Goal: Register for event/course

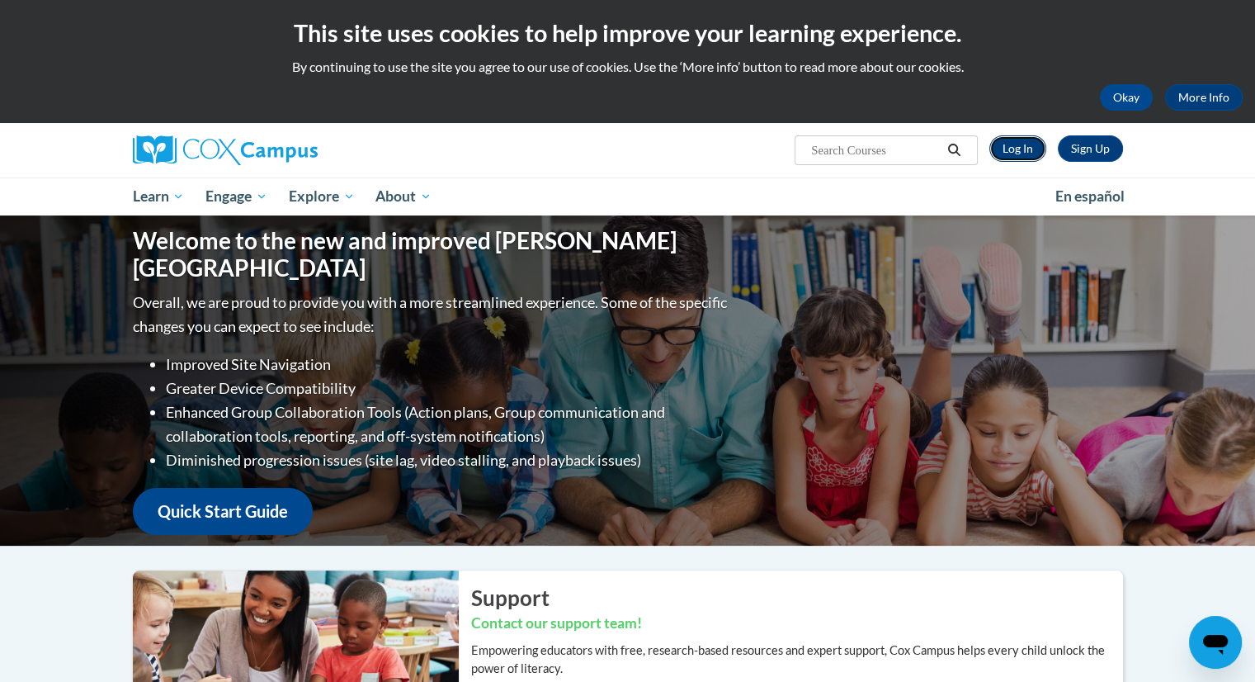
click at [1026, 149] on link "Log In" at bounding box center [1017, 148] width 57 height 26
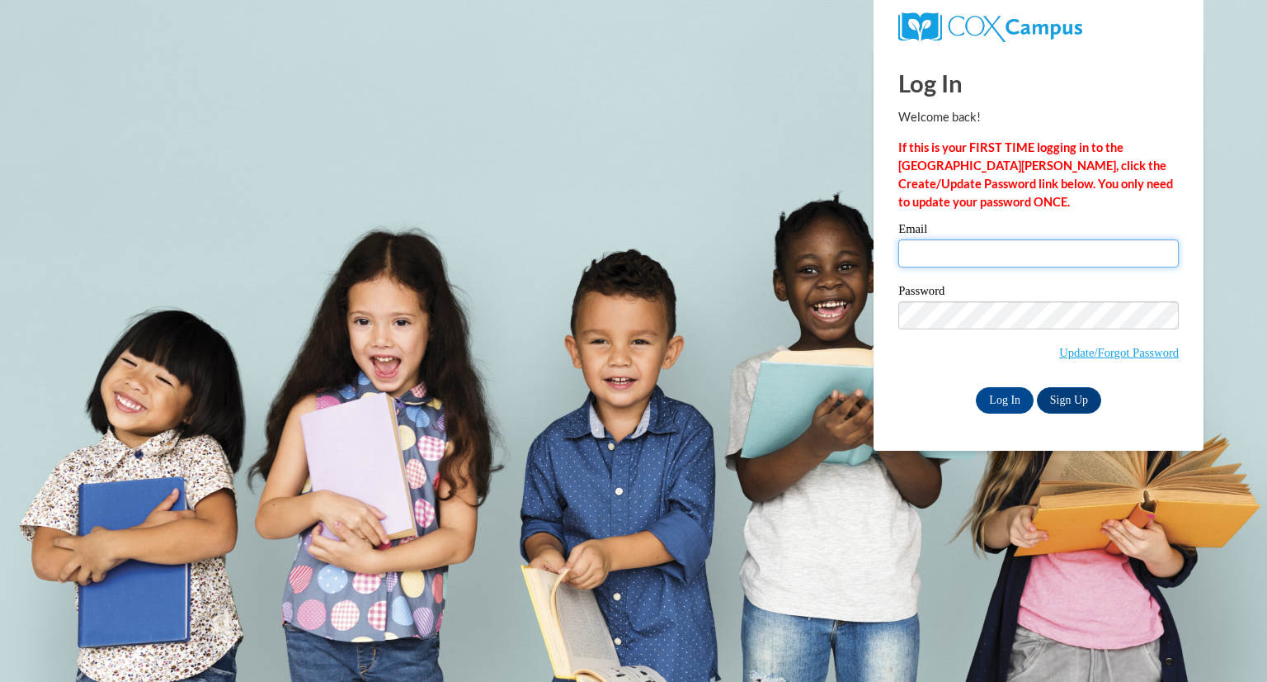
click at [1096, 247] on input "Email" at bounding box center [1039, 253] width 281 height 28
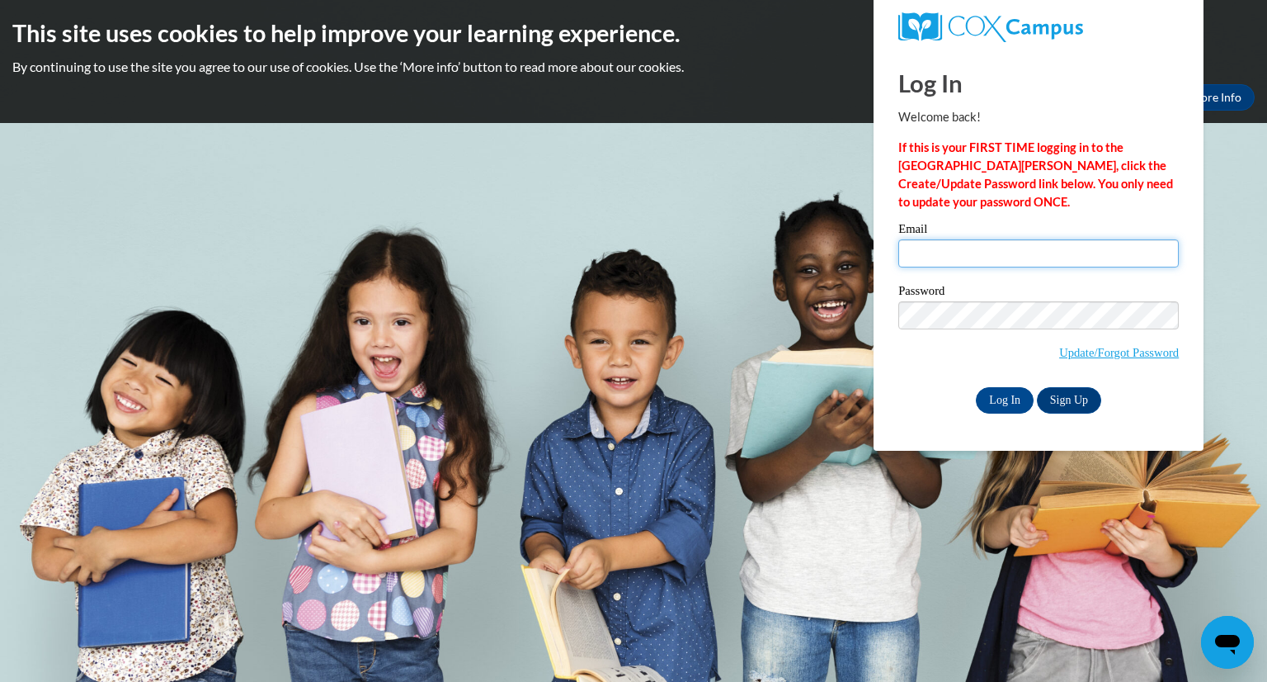
type input "jessie_lynn1@yahoo.com"
click at [1002, 408] on input "Log In" at bounding box center [1005, 400] width 58 height 26
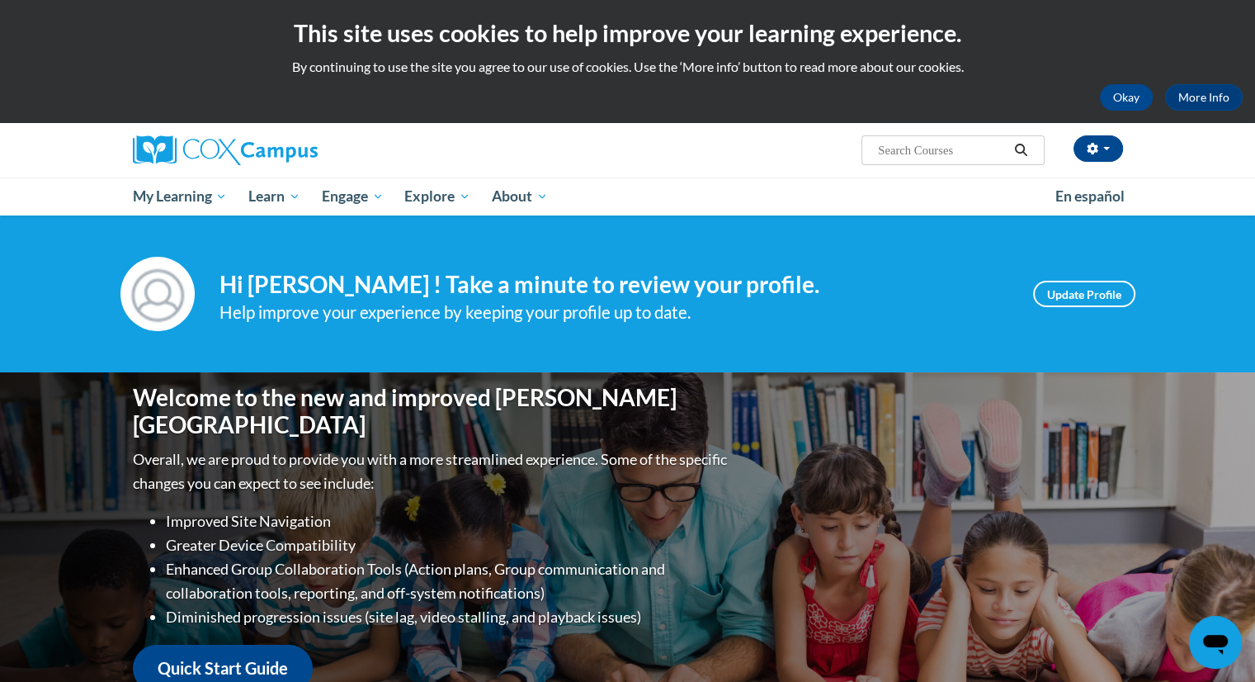
click at [954, 156] on input "Search..." at bounding box center [942, 150] width 132 height 20
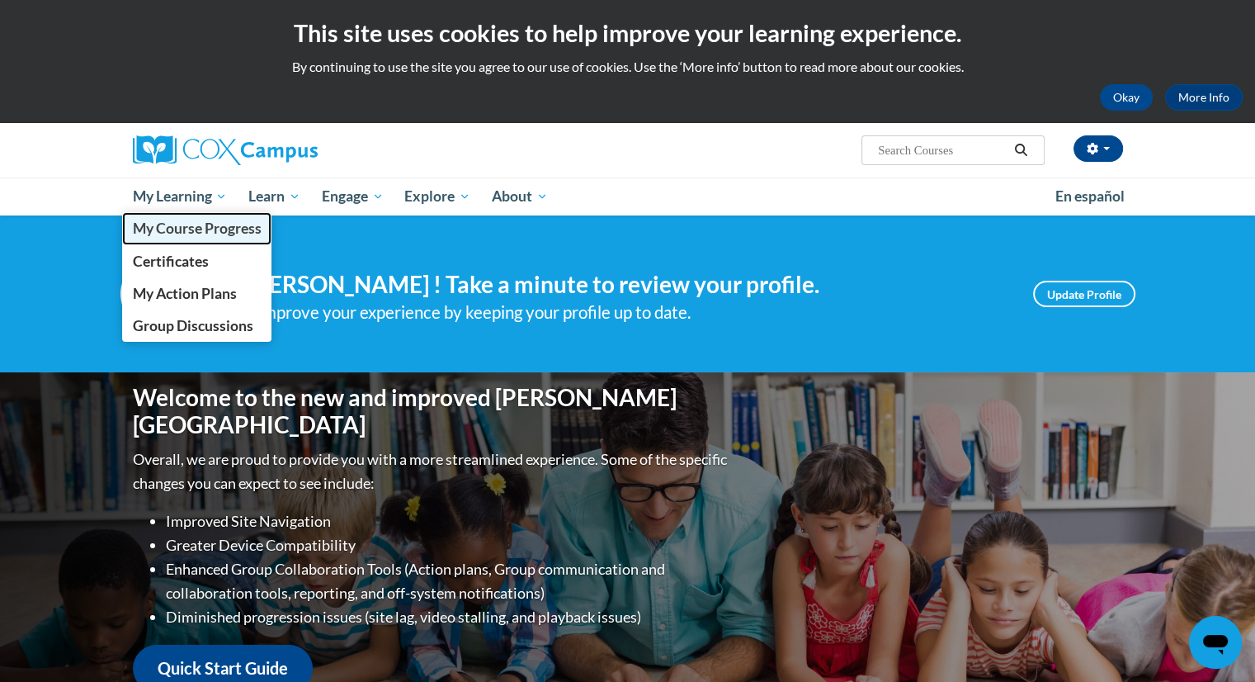
click at [195, 229] on span "My Course Progress" at bounding box center [196, 227] width 129 height 17
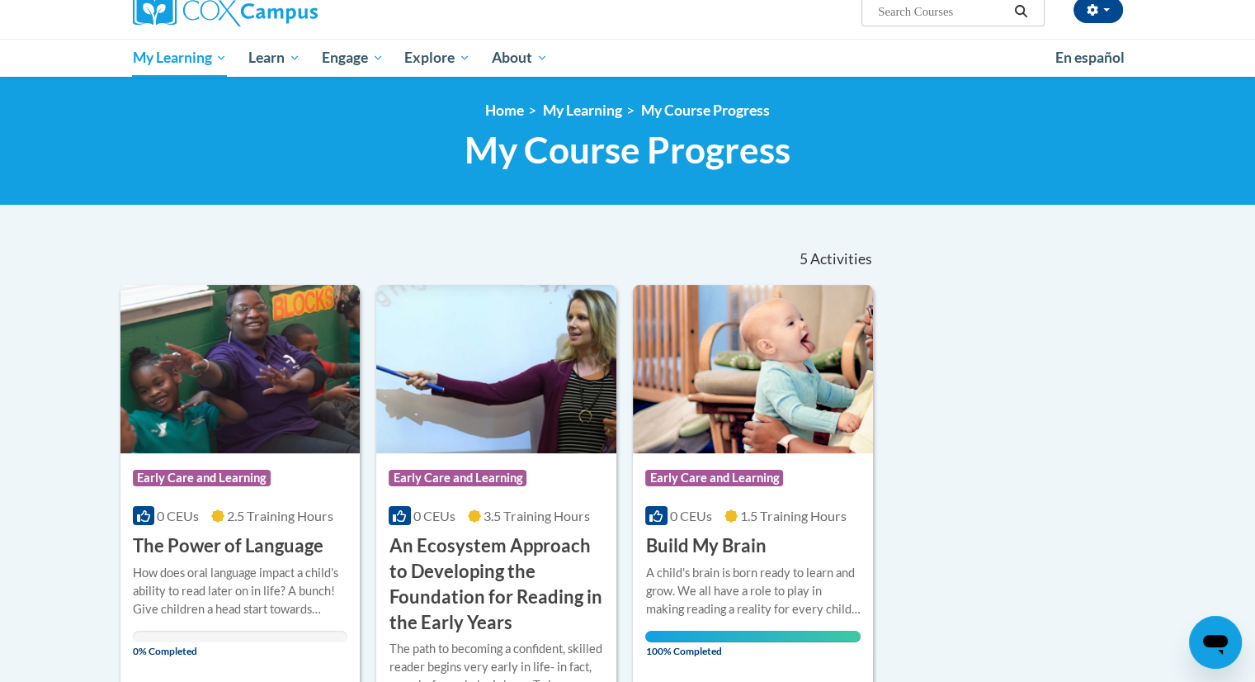
scroll to position [120, 0]
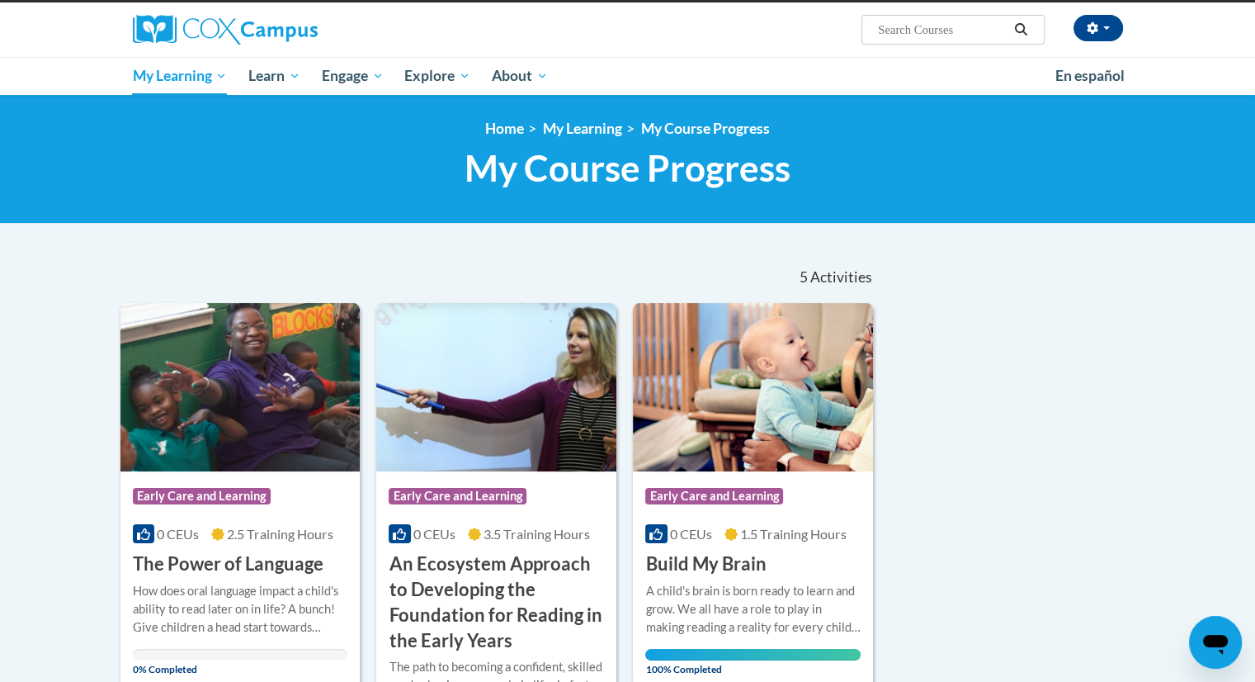
click at [912, 25] on input "Search..." at bounding box center [942, 30] width 132 height 20
type input "meaningful conversation"
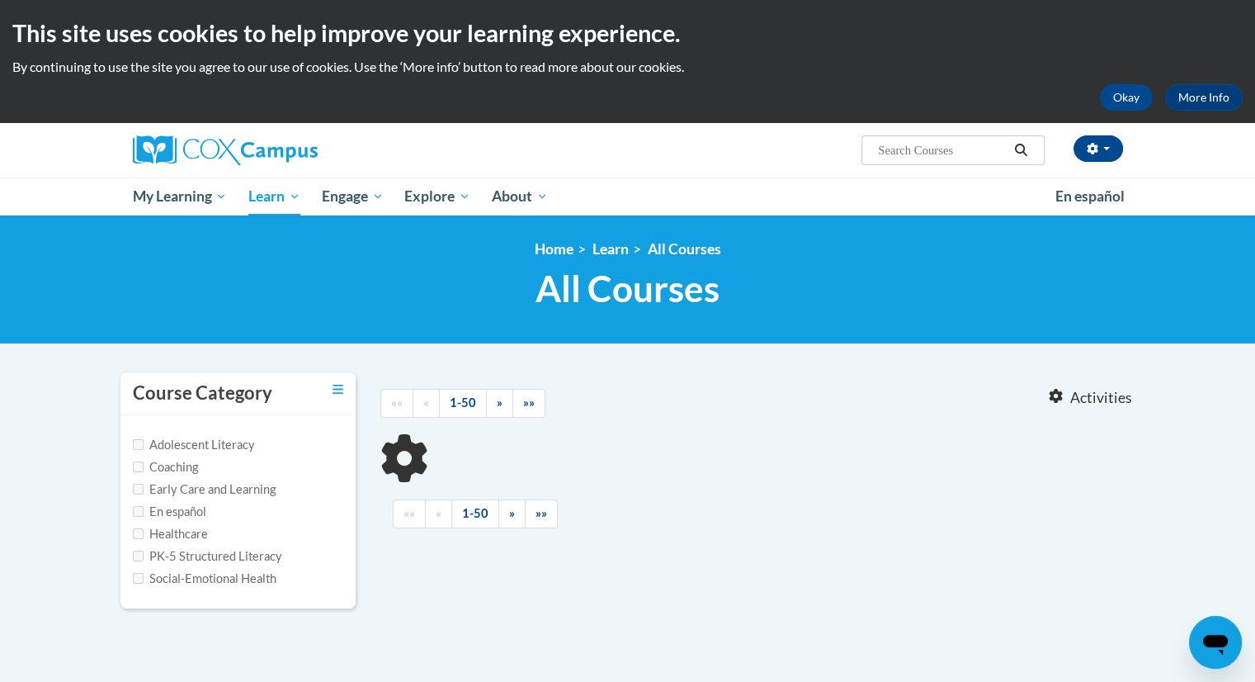
type input "meaningful conversation"
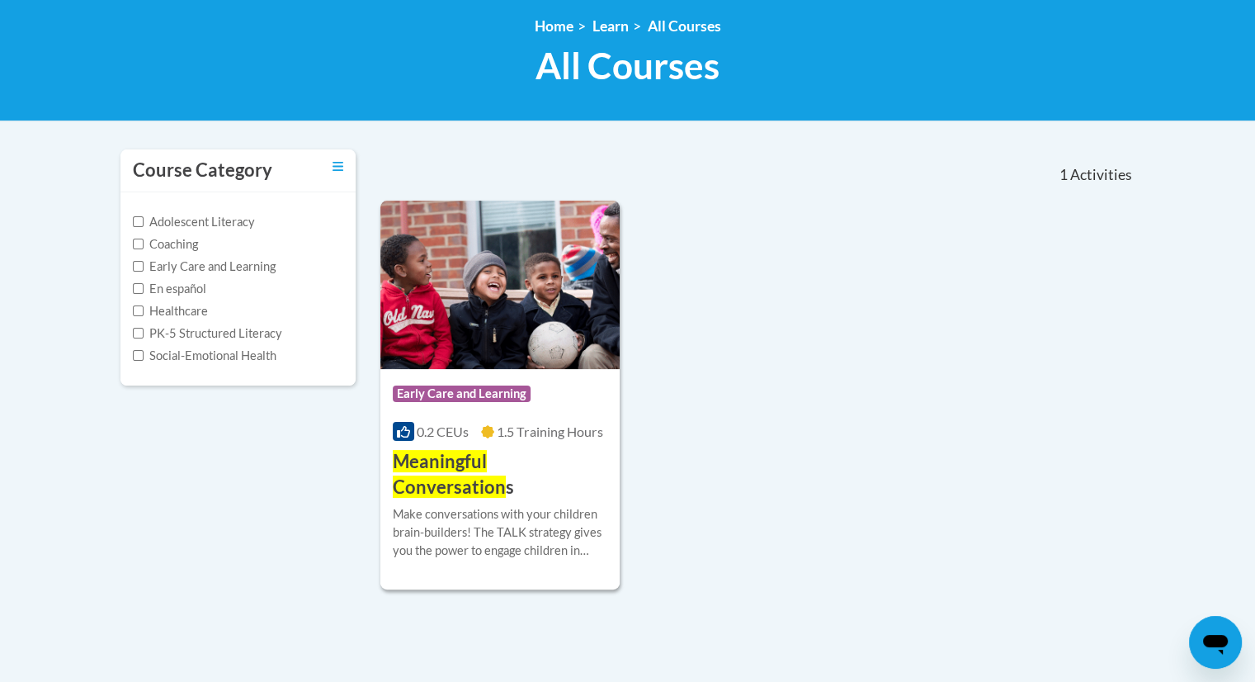
scroll to position [224, 0]
click at [502, 520] on div "Make conversations with your children brain-builders! The TALK strategy gives y…" at bounding box center [500, 531] width 215 height 54
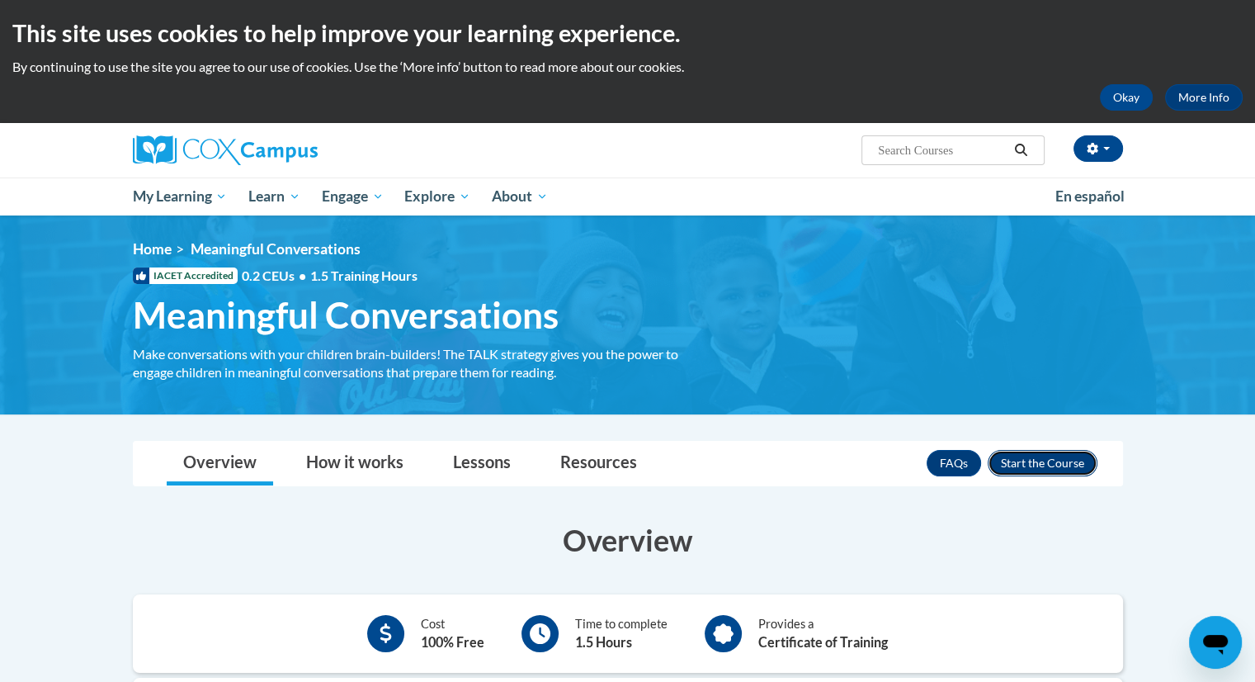
click at [1049, 472] on button "Enroll" at bounding box center [1043, 463] width 110 height 26
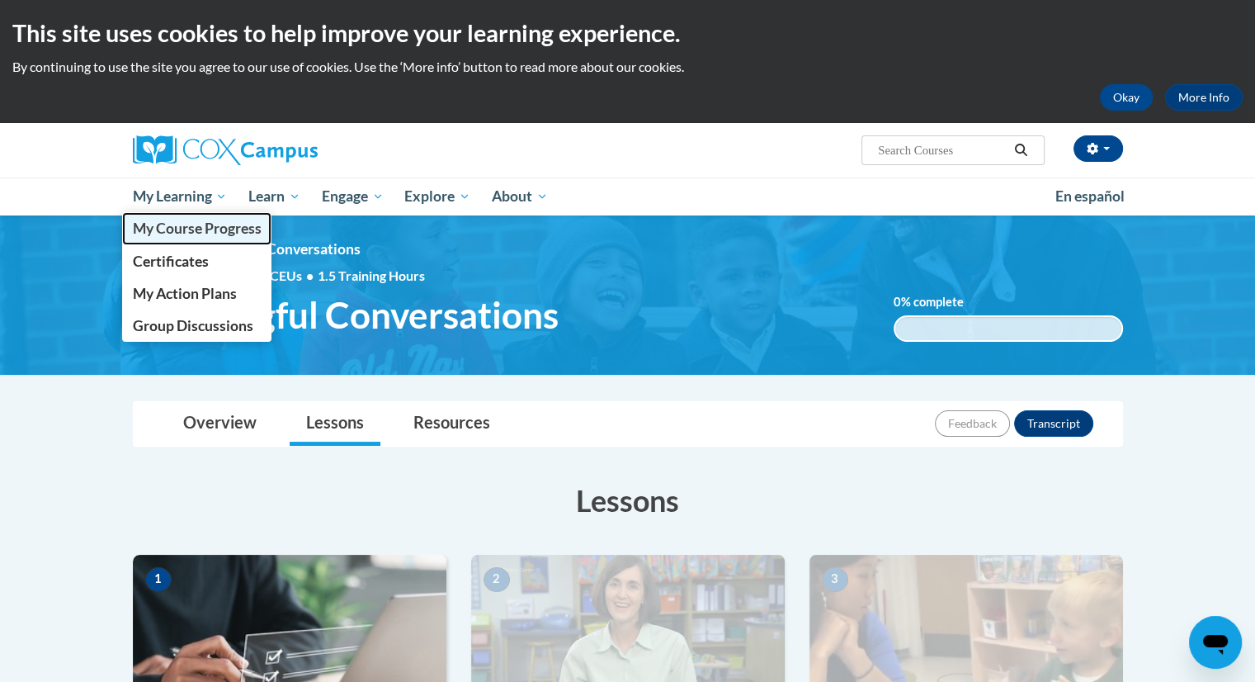
click at [216, 229] on span "My Course Progress" at bounding box center [196, 227] width 129 height 17
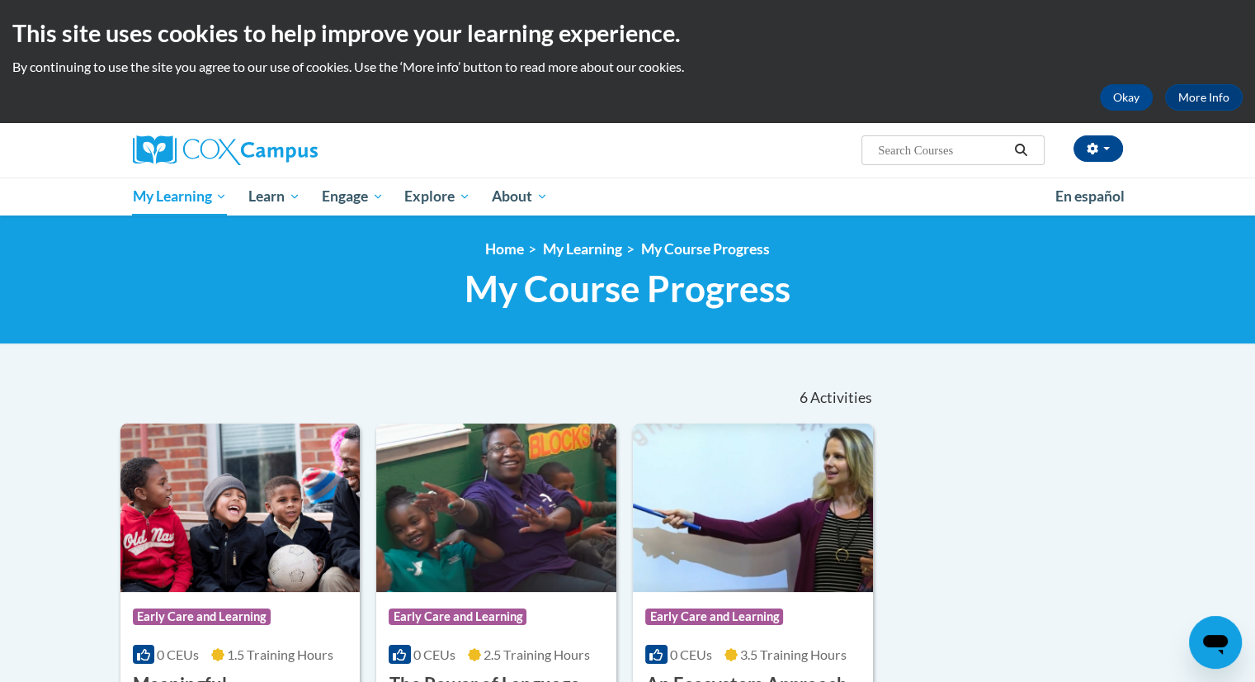
click at [956, 148] on input "Search..." at bounding box center [942, 150] width 132 height 20
type input "transforming story time"
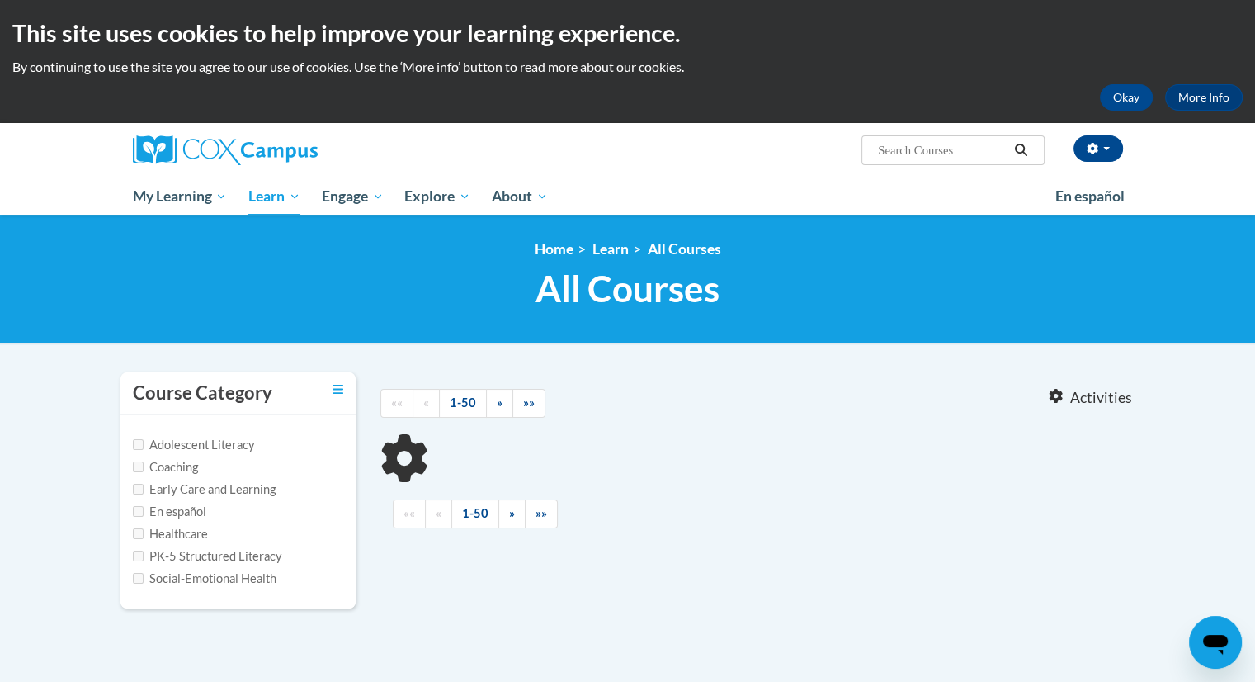
type input "transforming story time"
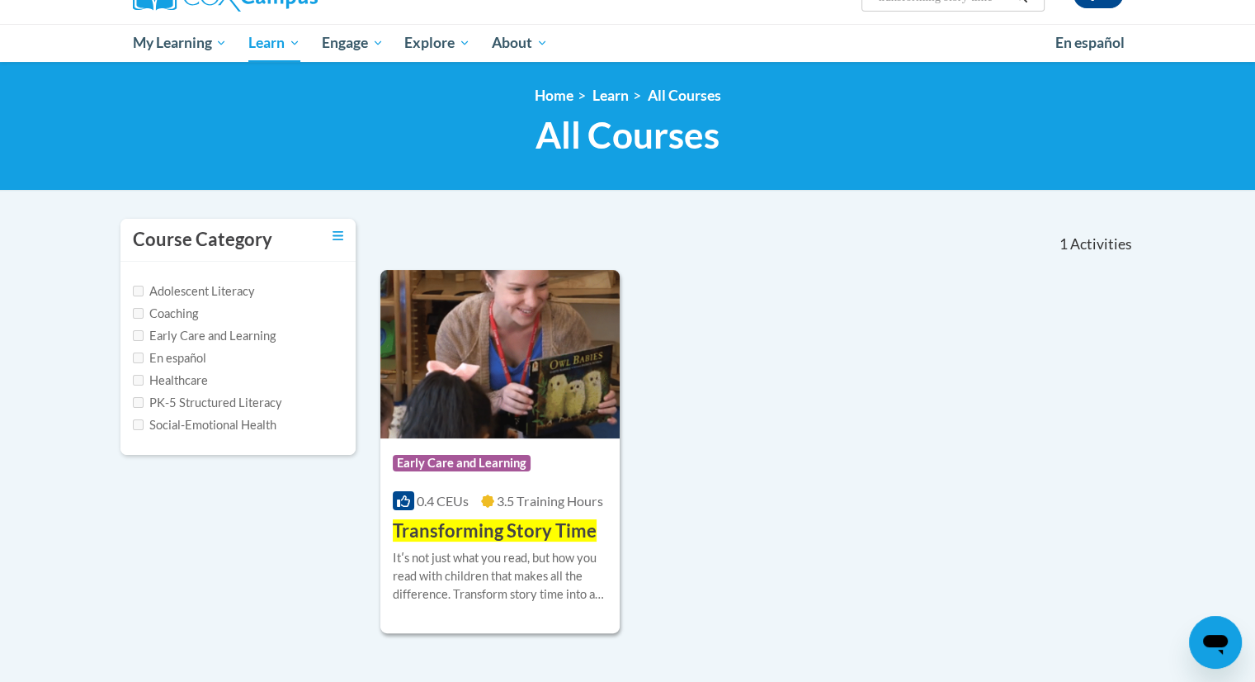
scroll to position [155, 0]
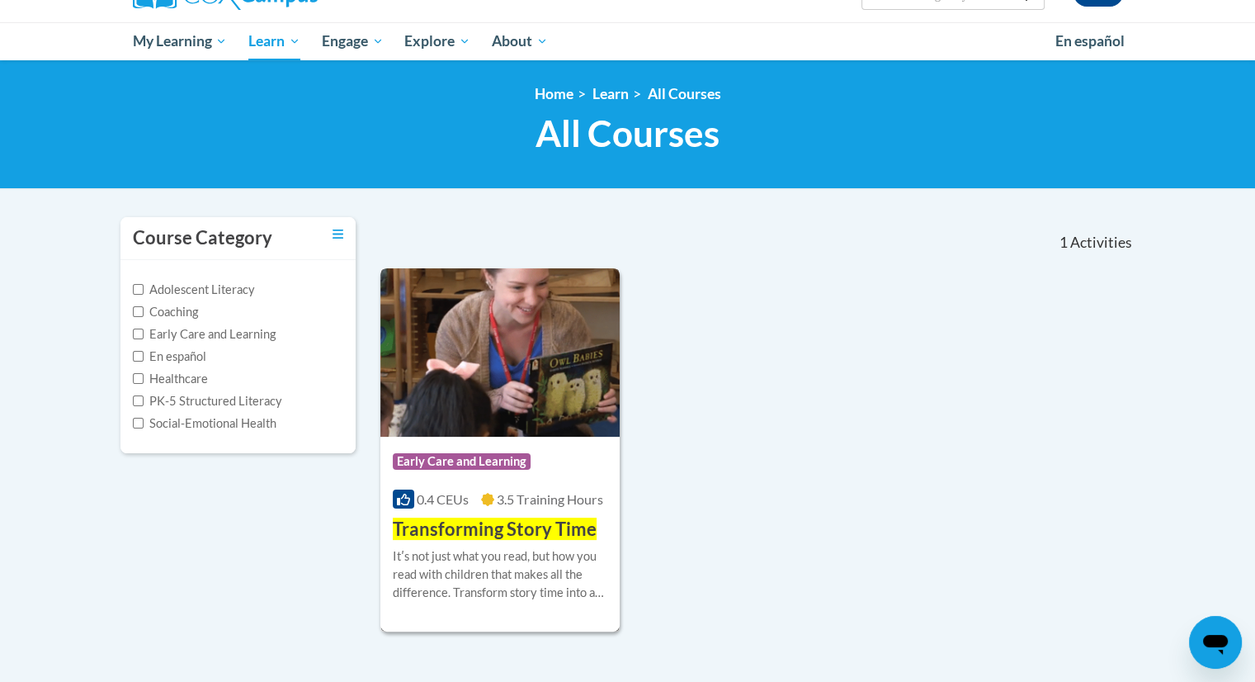
click at [498, 467] on span "Early Care and Learning" at bounding box center [462, 461] width 138 height 17
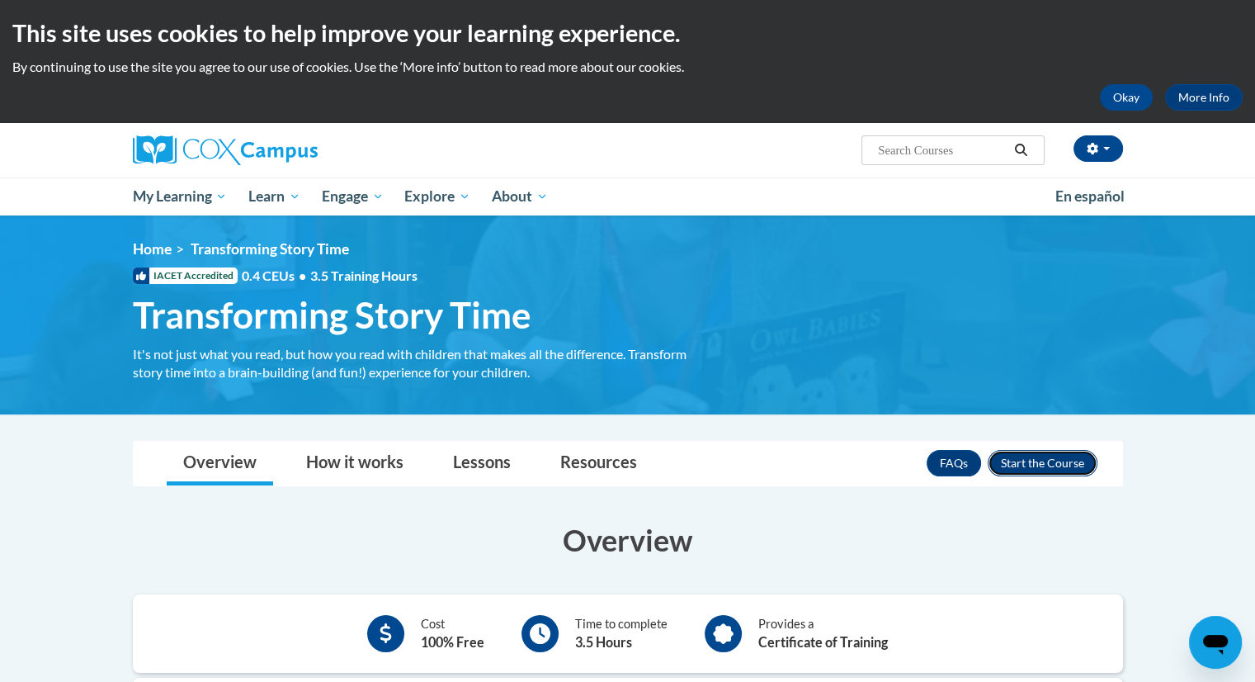
click at [1042, 461] on button "Enroll" at bounding box center [1043, 463] width 110 height 26
click at [921, 158] on input "Search..." at bounding box center [942, 150] width 132 height 20
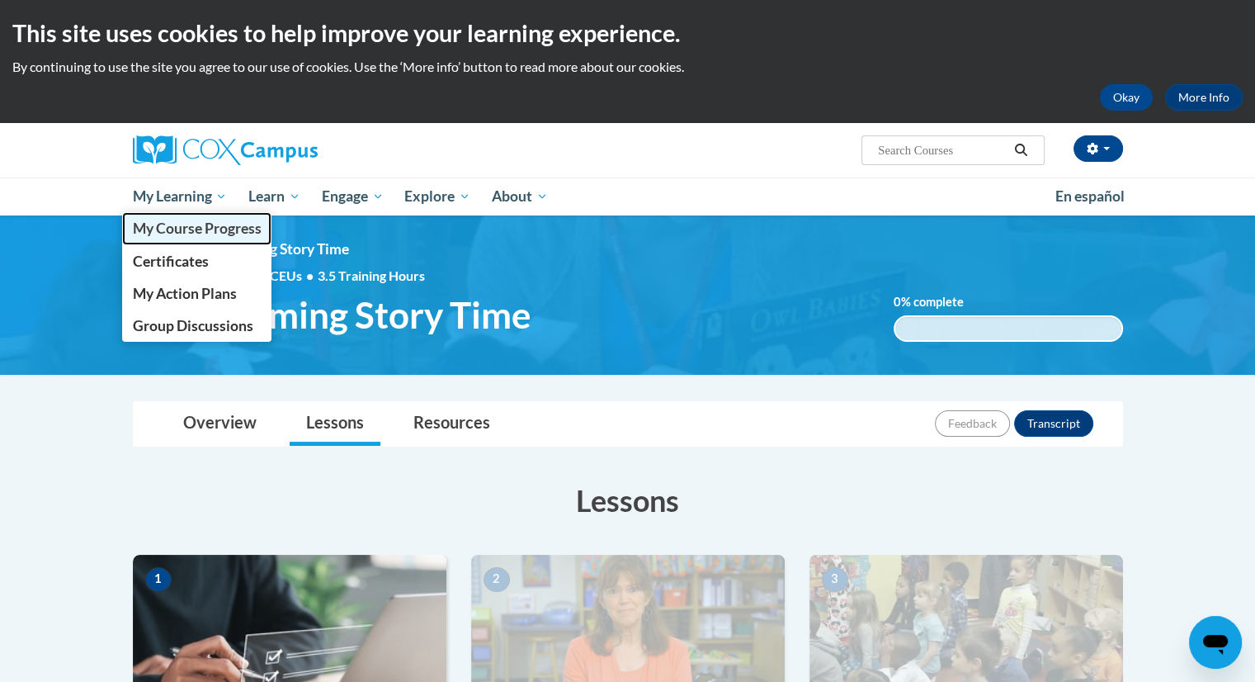
click at [224, 229] on span "My Course Progress" at bounding box center [196, 227] width 129 height 17
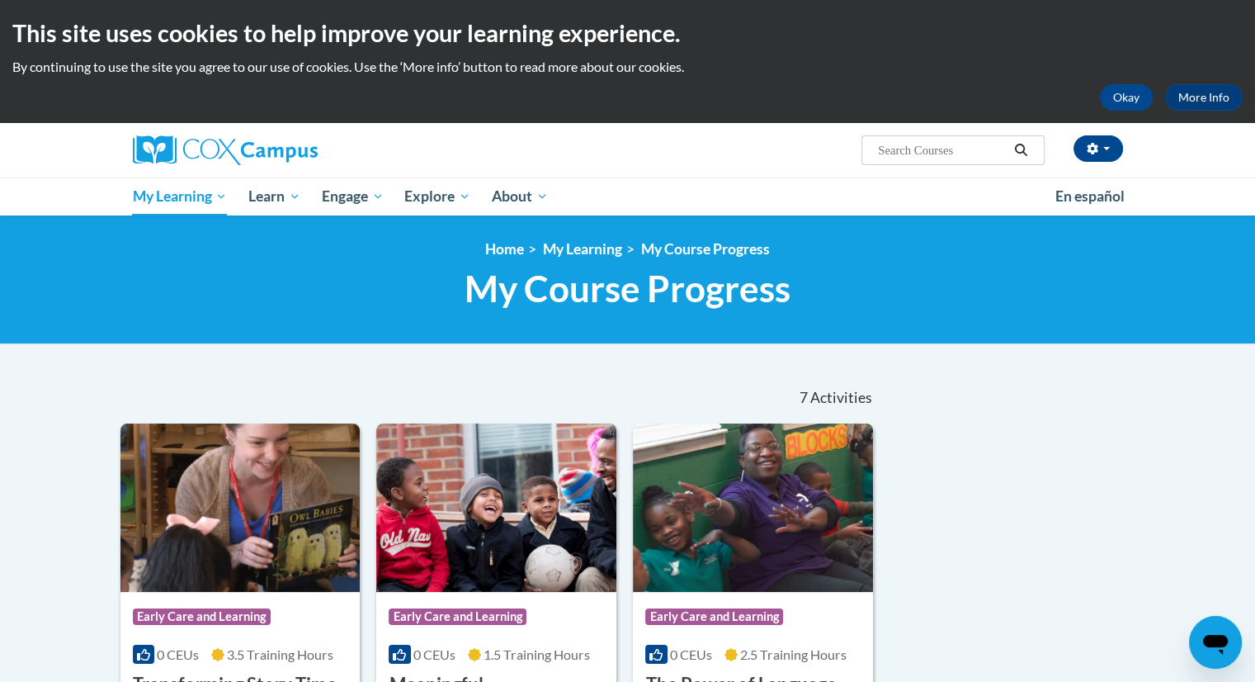
click at [934, 154] on input "Search..." at bounding box center [942, 150] width 132 height 20
type input "building world knowledge"
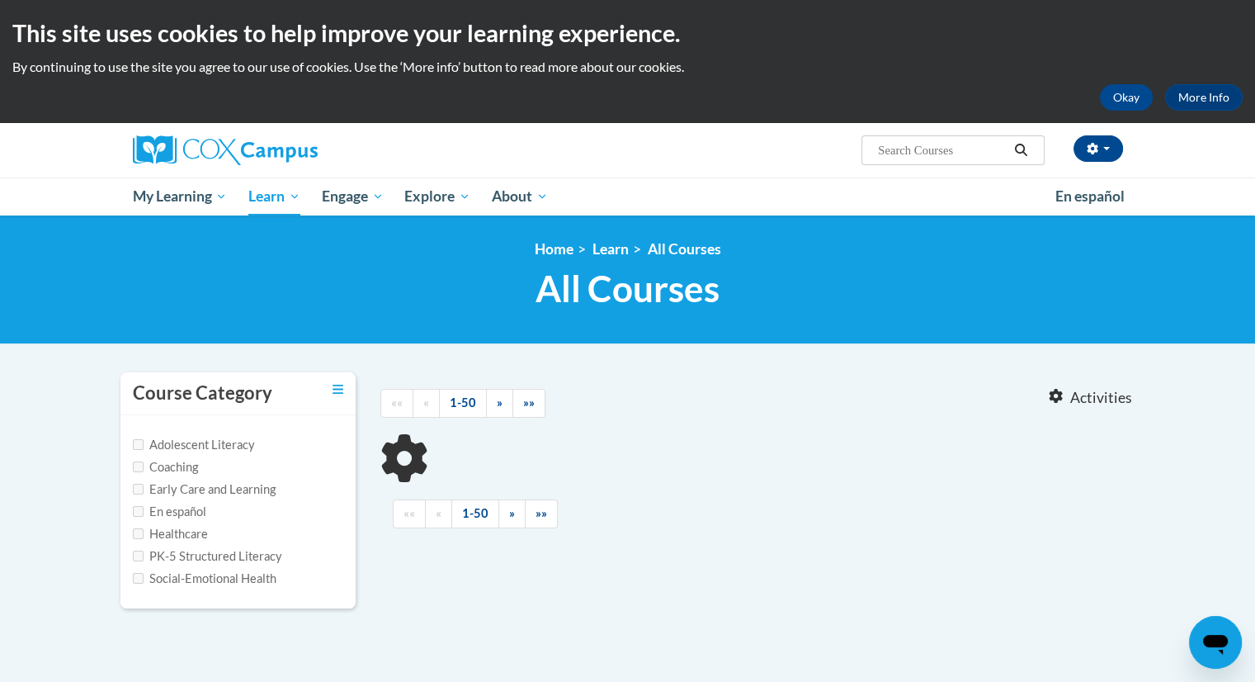
type input "building world knowledge"
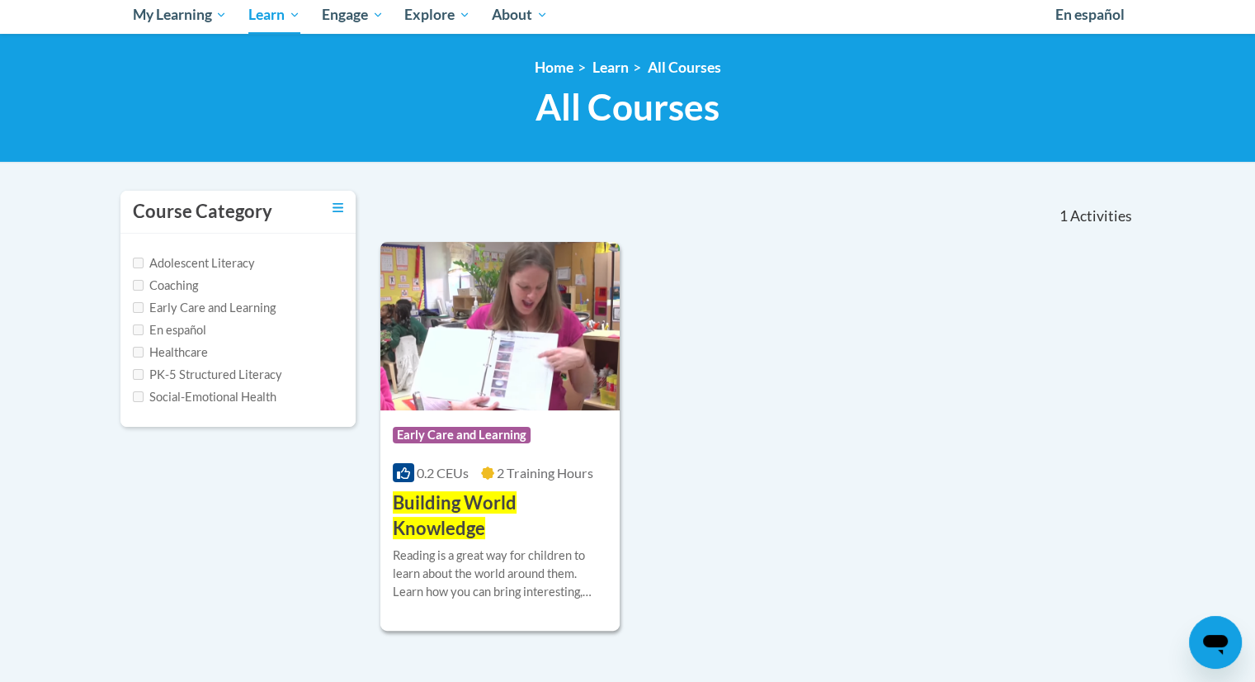
scroll to position [185, 0]
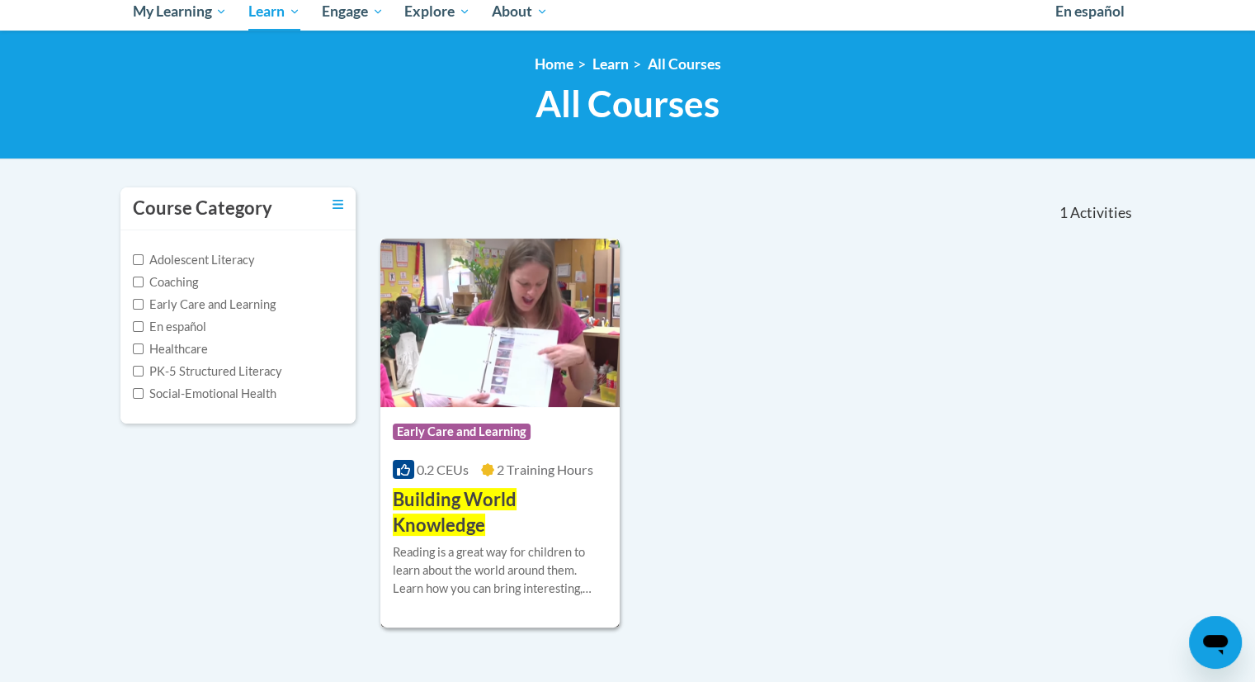
click at [472, 492] on span "Building World Knowledge" at bounding box center [455, 512] width 124 height 48
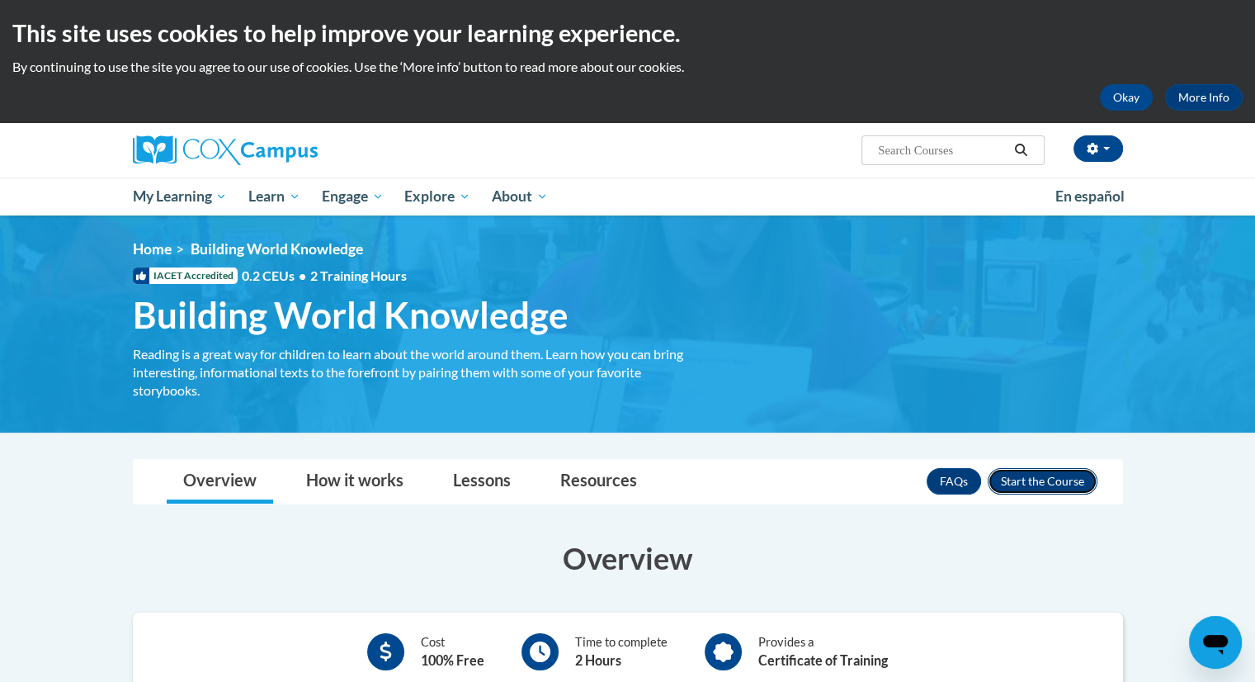
click at [1044, 479] on button "Enroll" at bounding box center [1043, 481] width 110 height 26
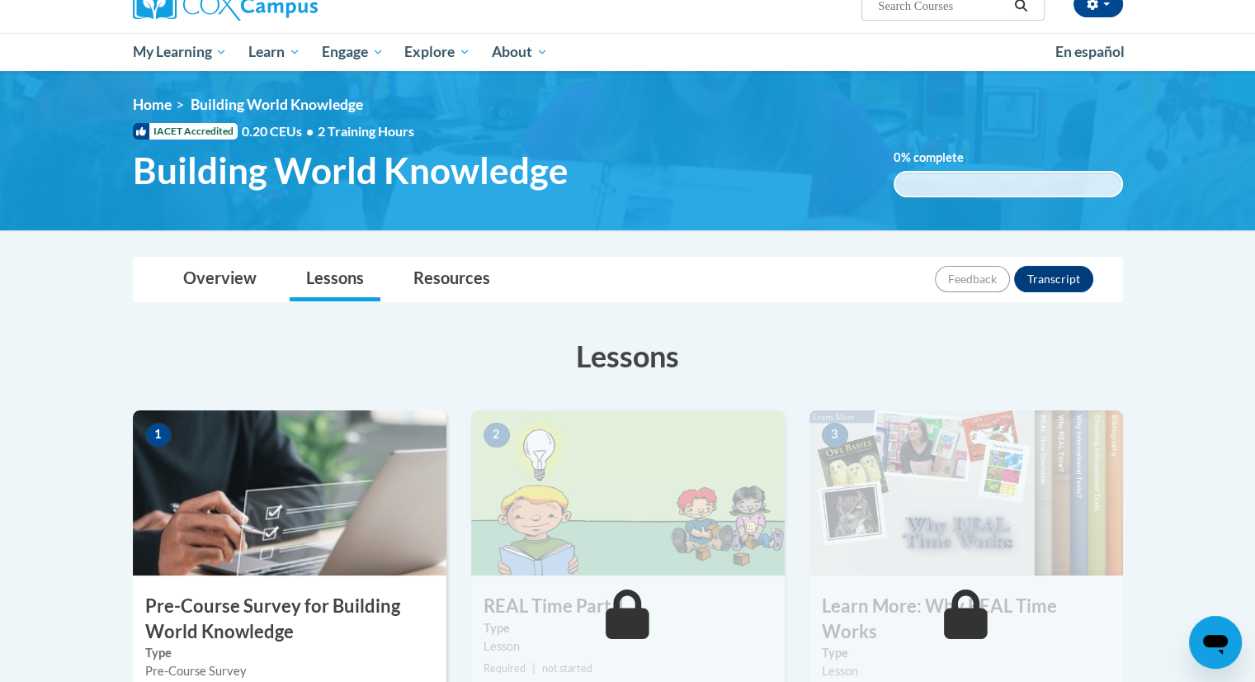
scroll to position [145, 0]
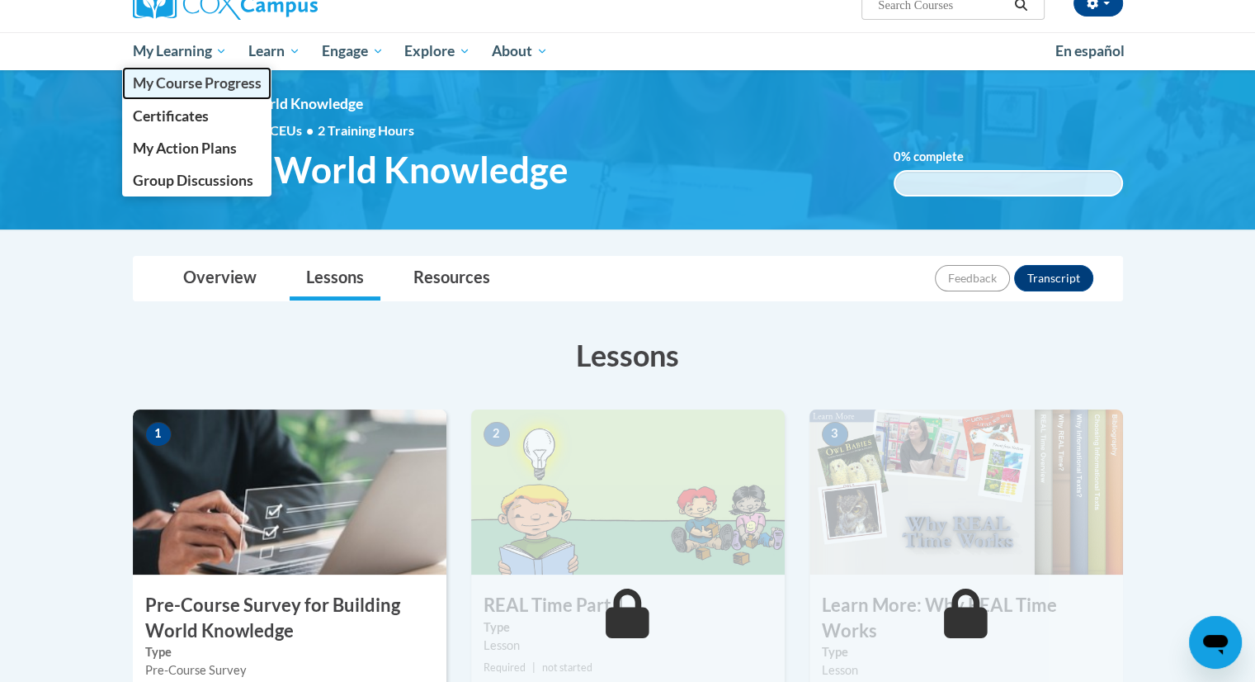
click at [197, 74] on span "My Course Progress" at bounding box center [196, 82] width 129 height 17
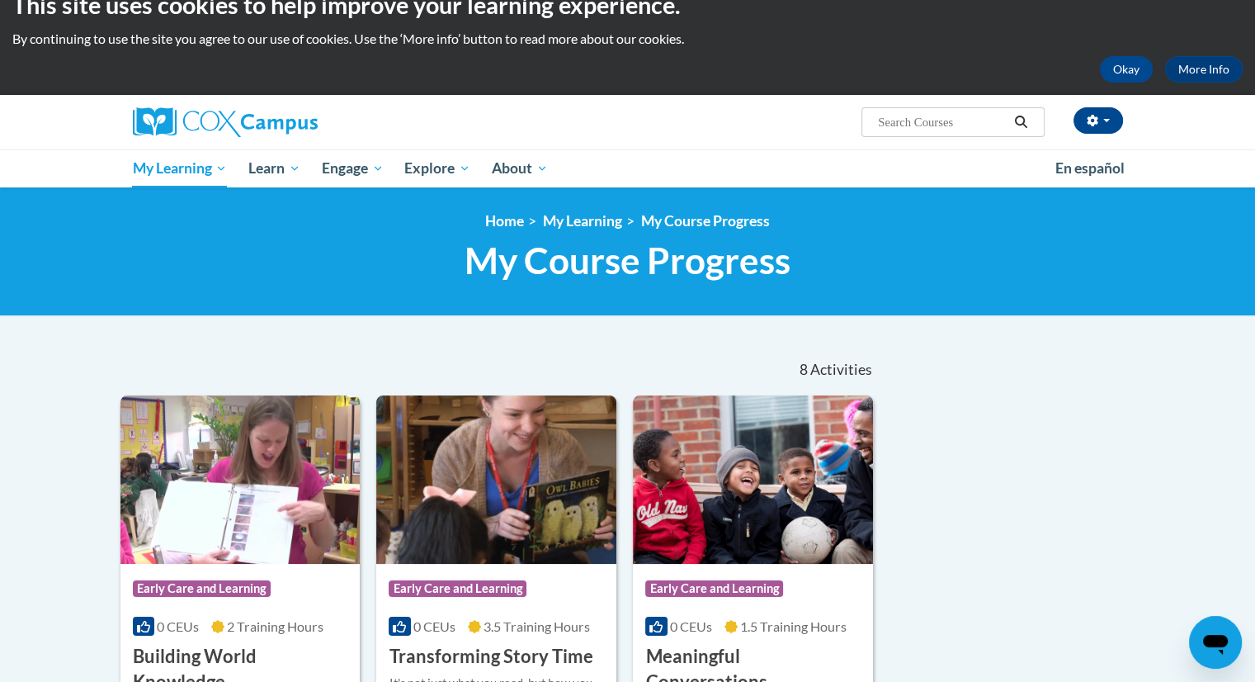
scroll to position [26, 0]
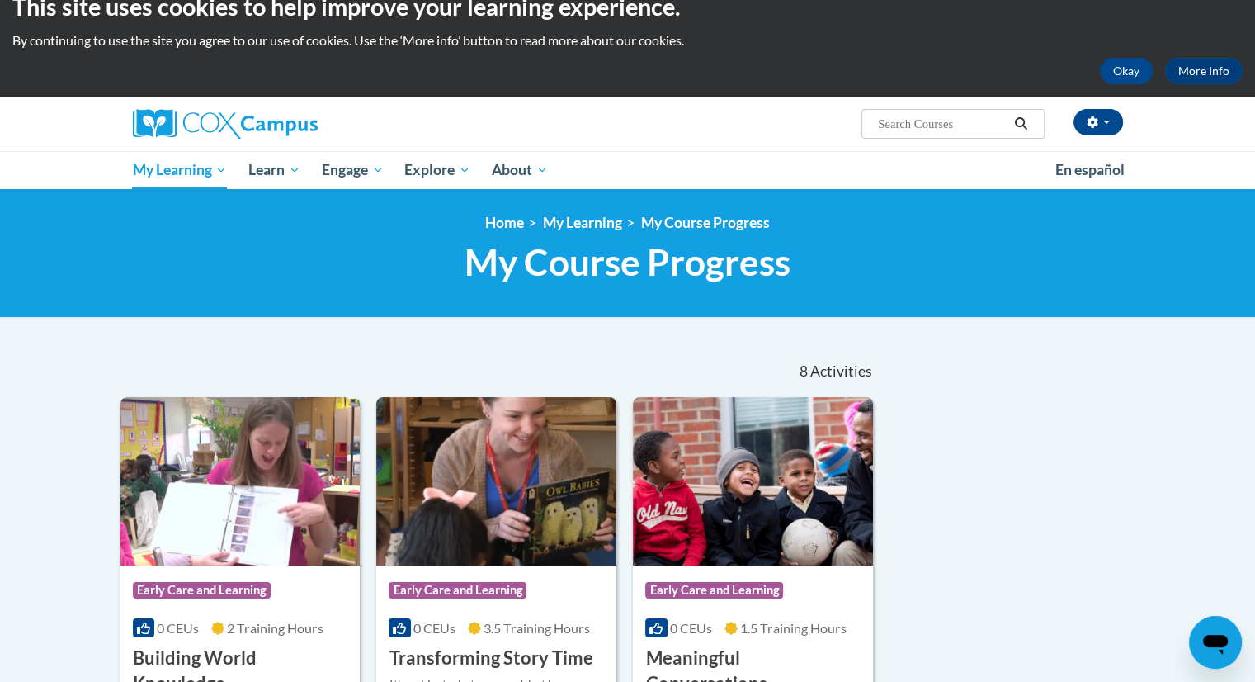
click at [974, 127] on input "Search..." at bounding box center [942, 124] width 132 height 20
type input "emergent literacy"
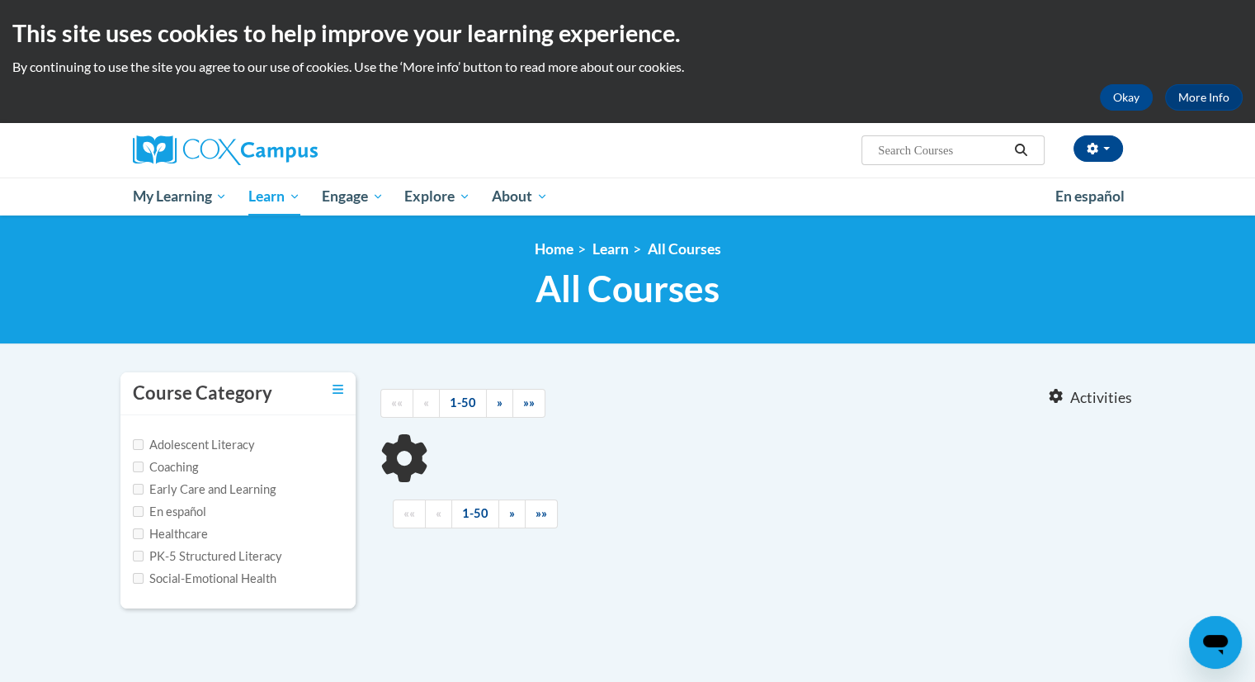
type input "emergent literacy"
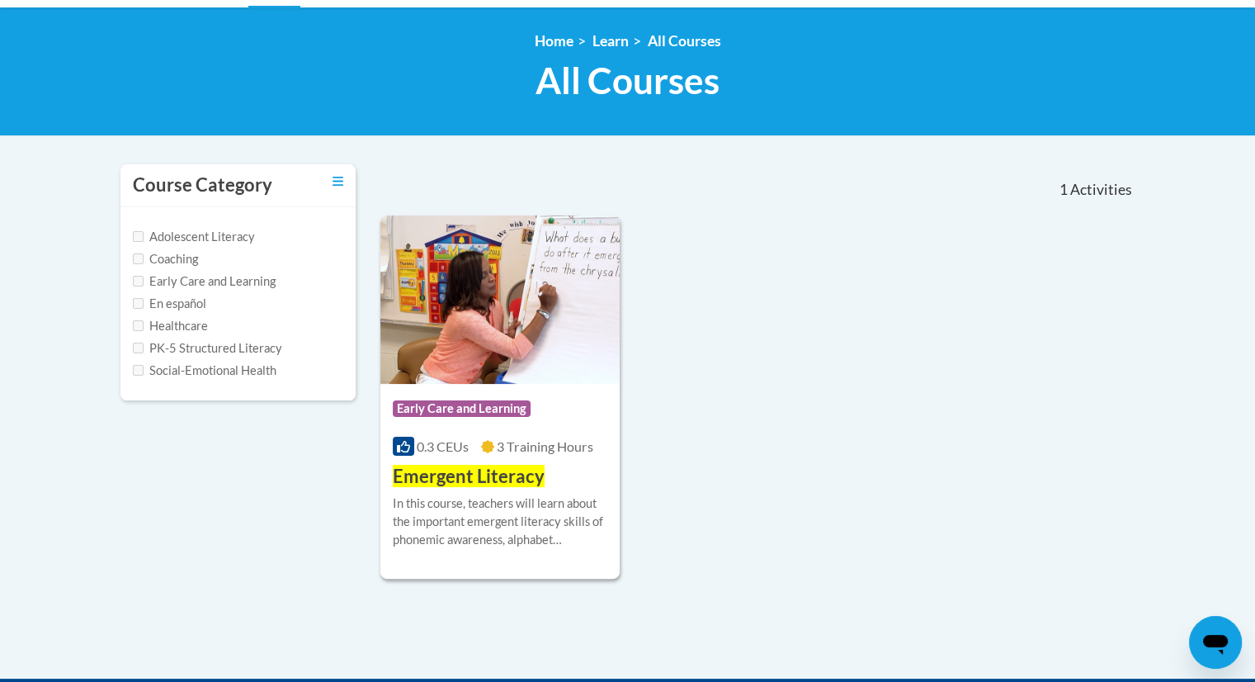
scroll to position [218, 0]
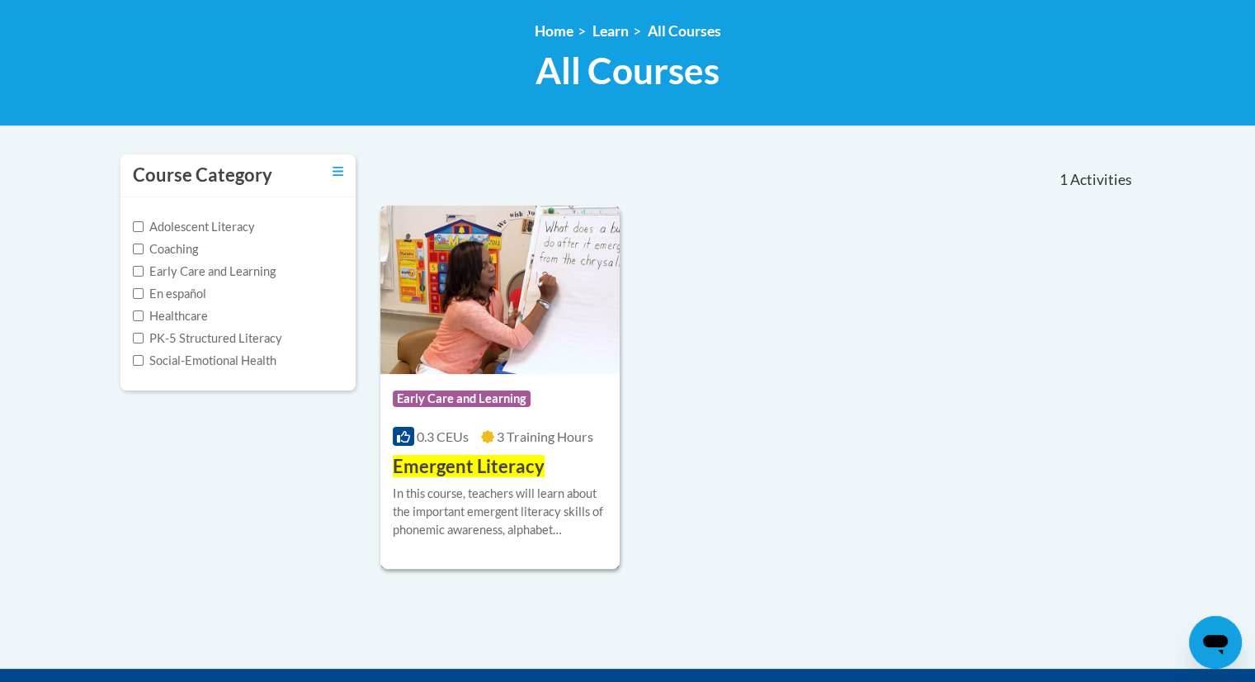
click at [490, 436] on icon at bounding box center [487, 436] width 13 height 13
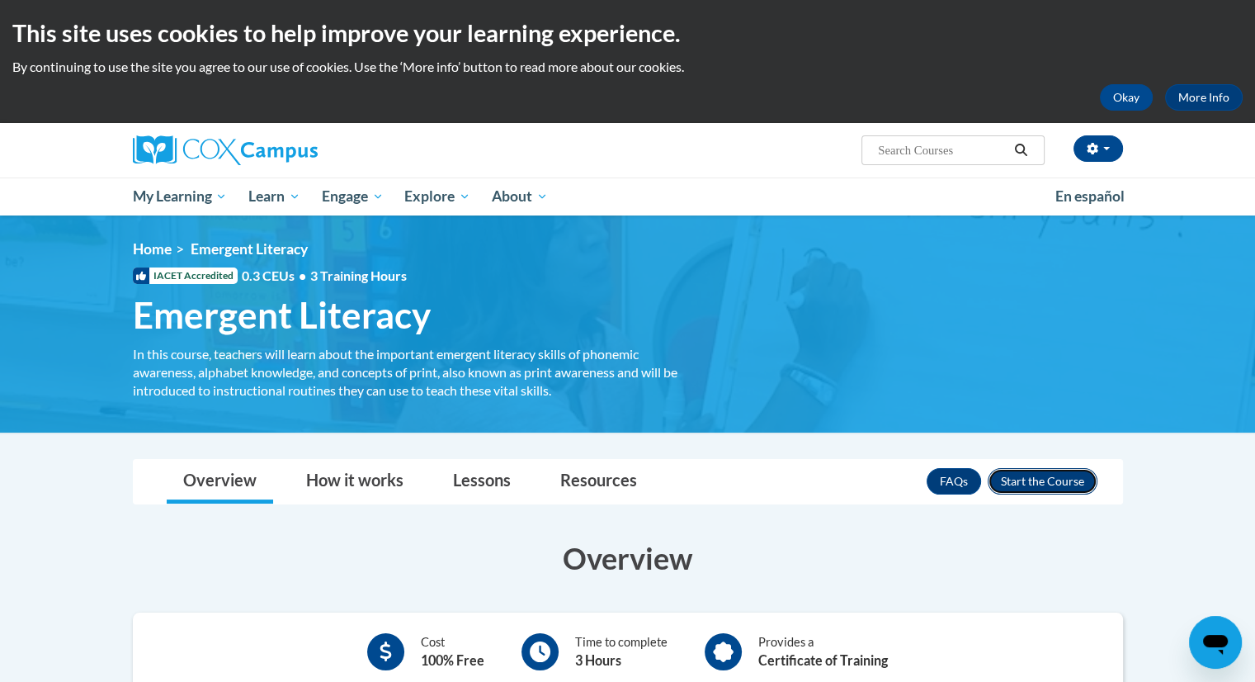
click at [1056, 483] on button "Enroll" at bounding box center [1043, 481] width 110 height 26
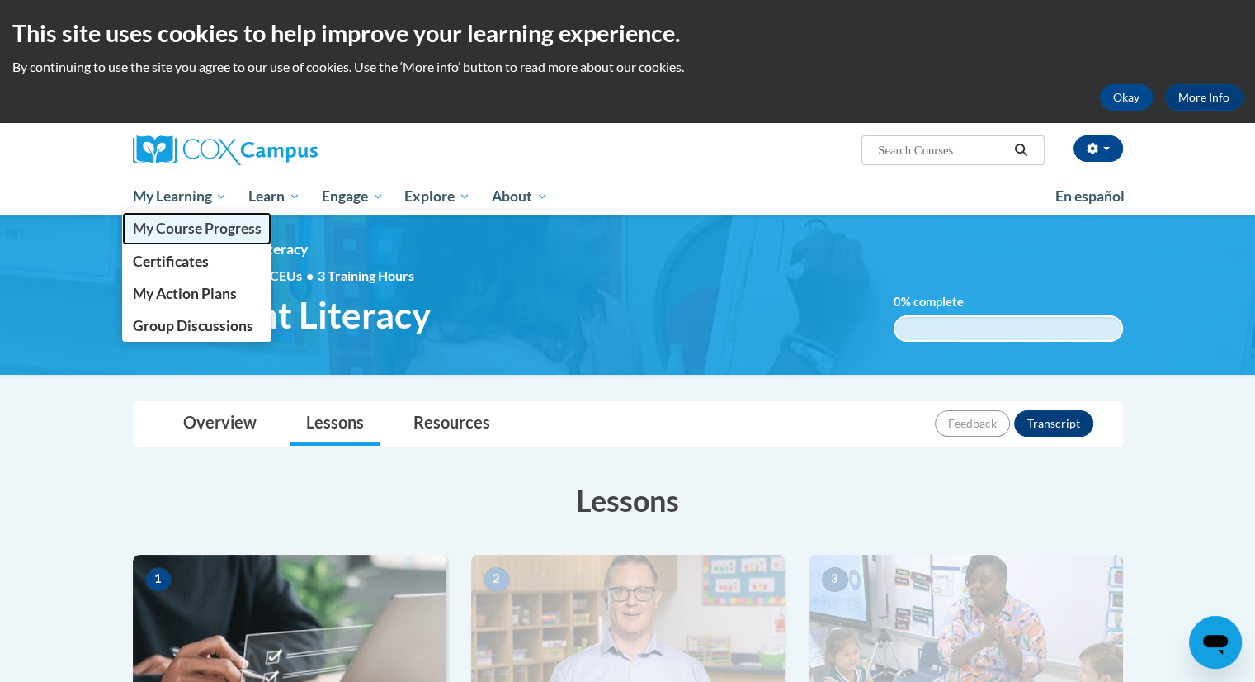
click at [215, 228] on span "My Course Progress" at bounding box center [196, 227] width 129 height 17
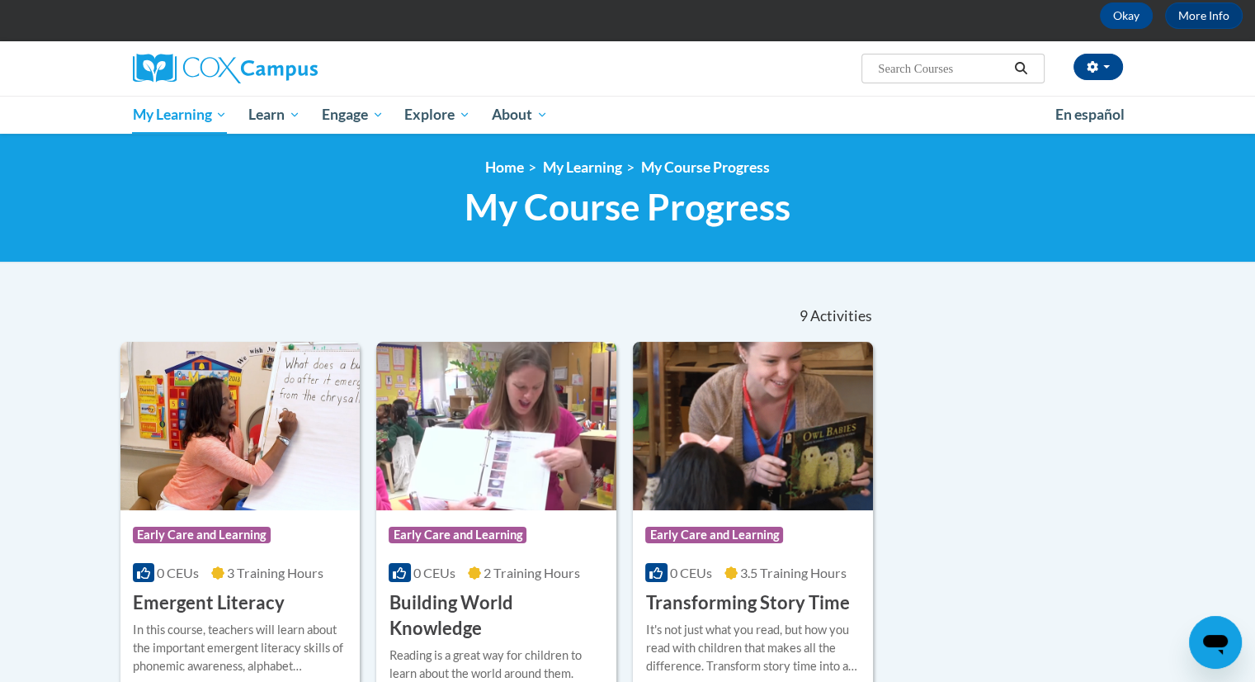
scroll to position [81, 0]
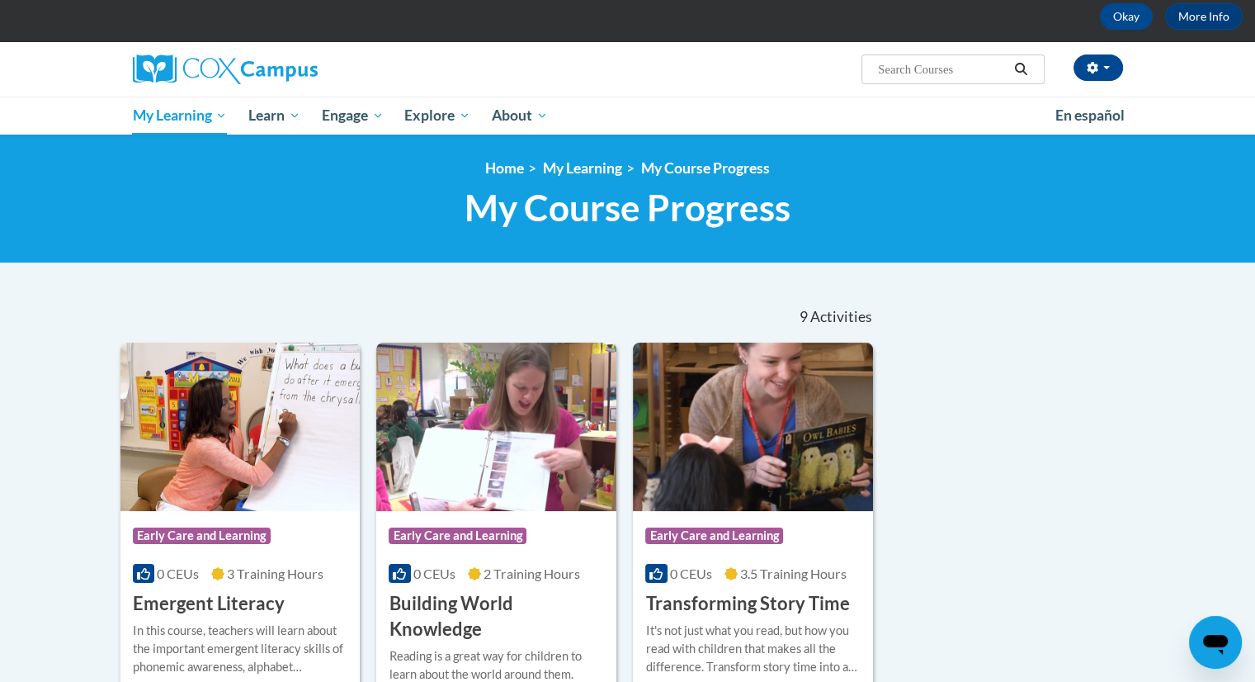
click at [970, 73] on input "Search..." at bounding box center [942, 69] width 132 height 20
type input "supporting dual language"
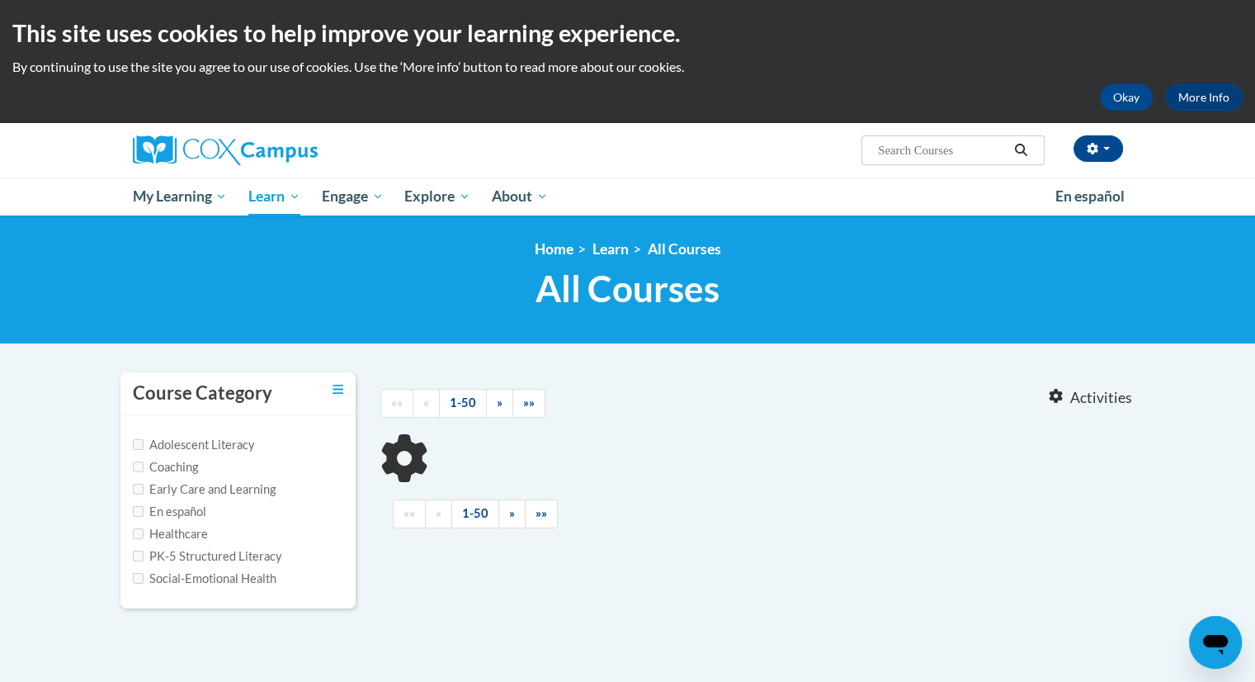
type input "supporting dual language"
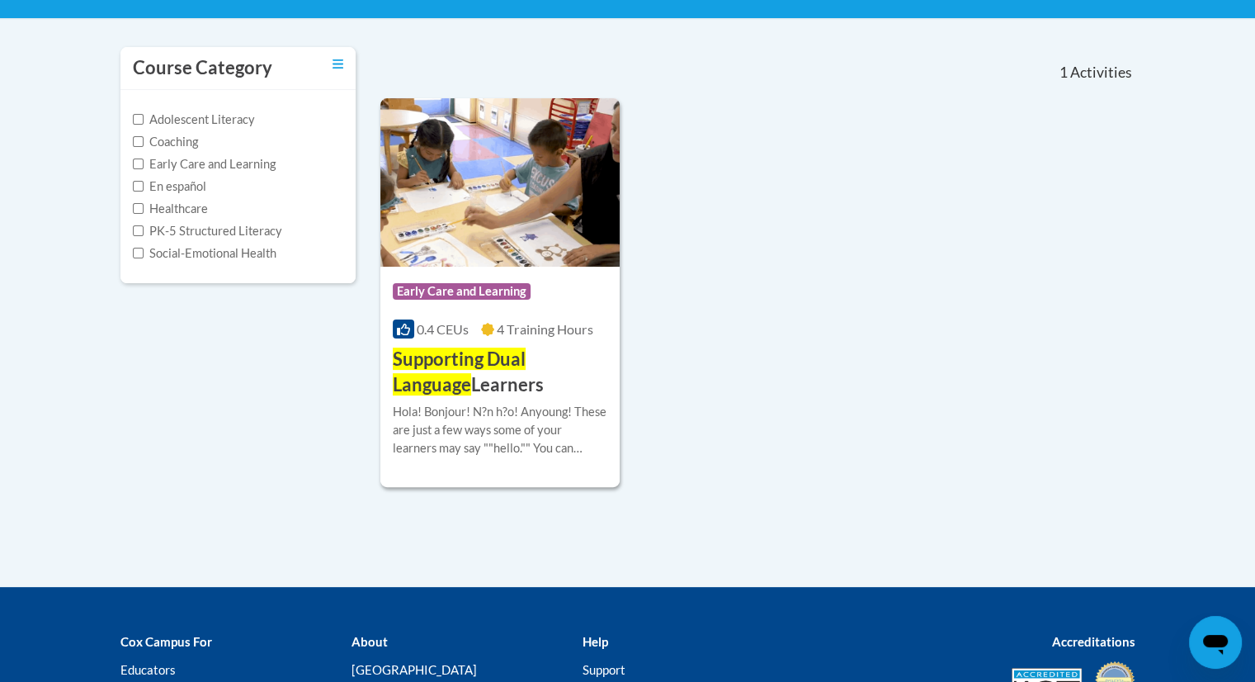
scroll to position [356, 0]
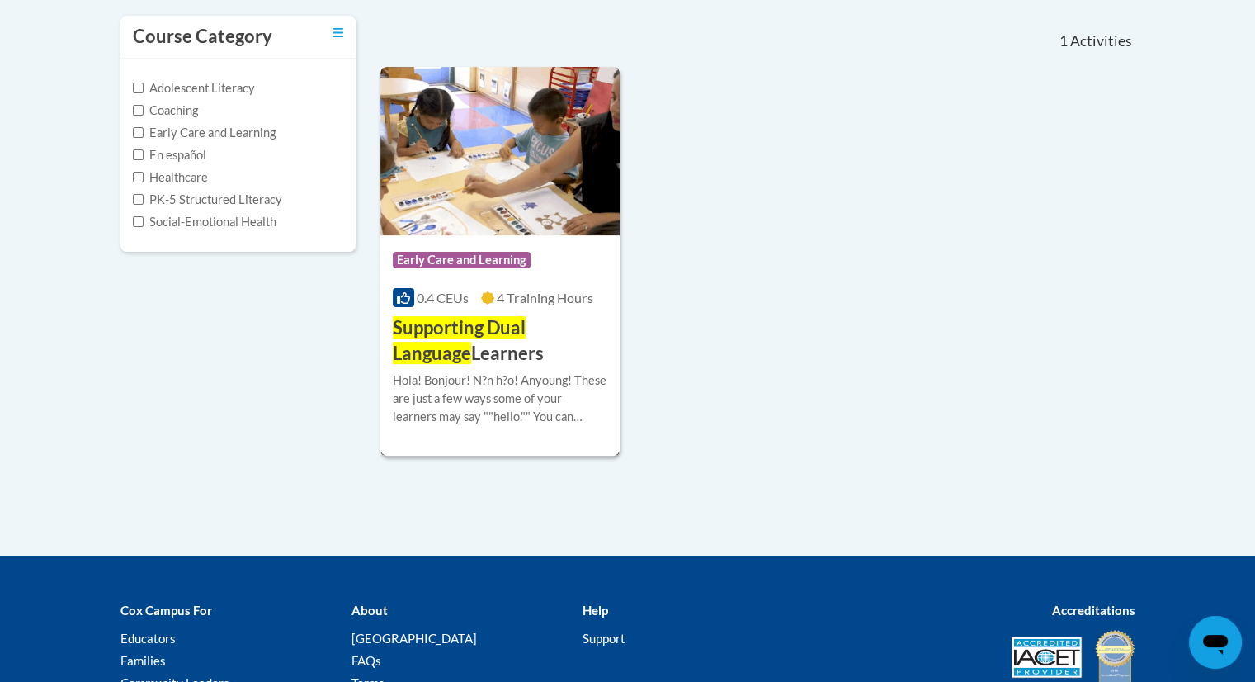
click at [497, 306] on div "Course Category: Early Care and Learning 0.4 CEUs 4 Training Hours COURSE Suppo…" at bounding box center [500, 300] width 240 height 131
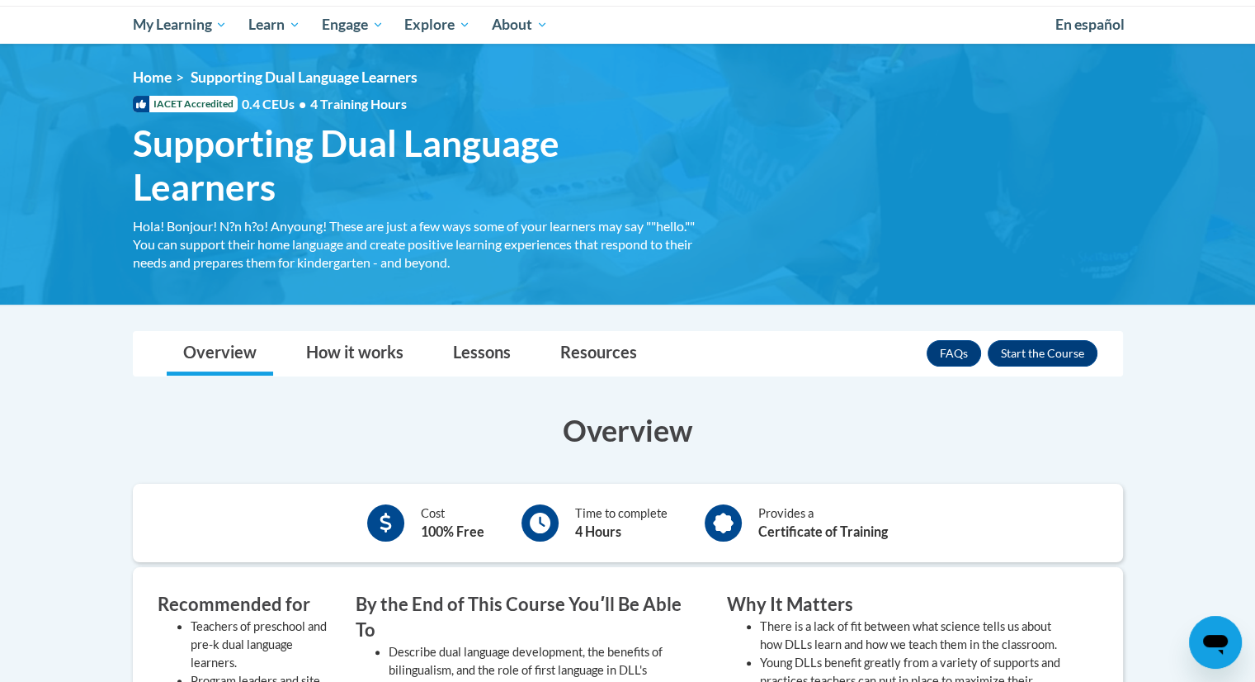
scroll to position [182, 0]
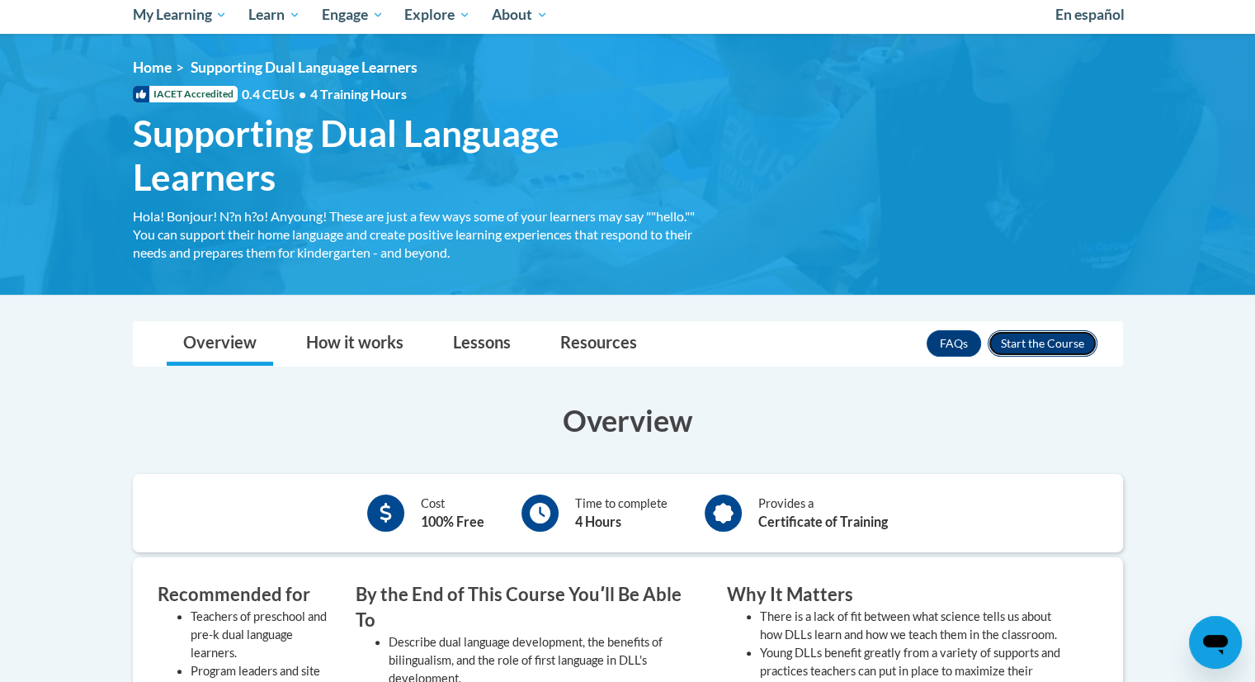
click at [1077, 347] on button "Enroll" at bounding box center [1043, 343] width 110 height 26
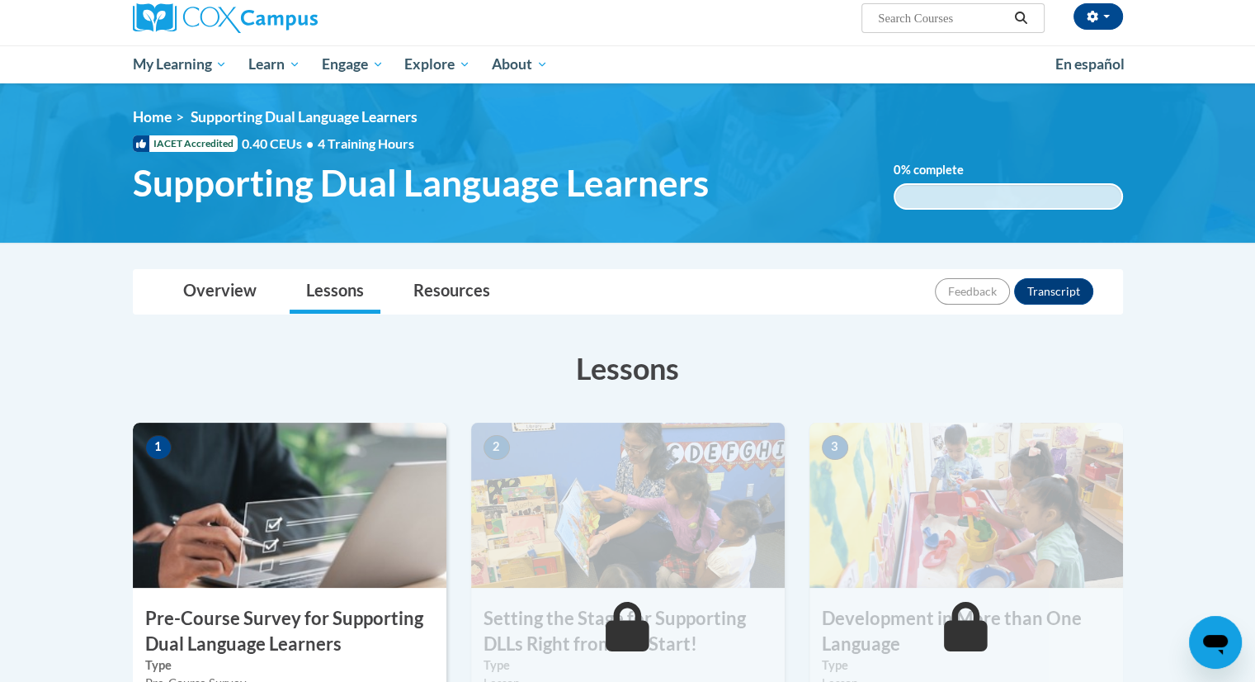
scroll to position [134, 0]
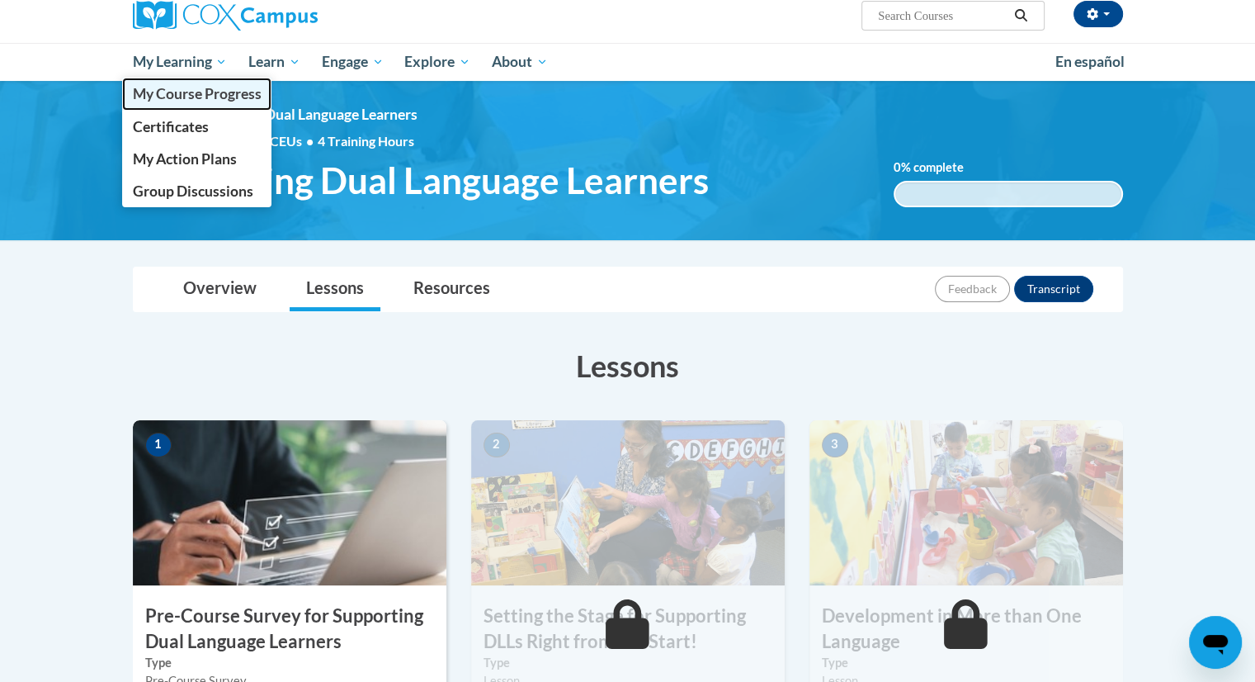
click at [200, 100] on span "My Course Progress" at bounding box center [196, 93] width 129 height 17
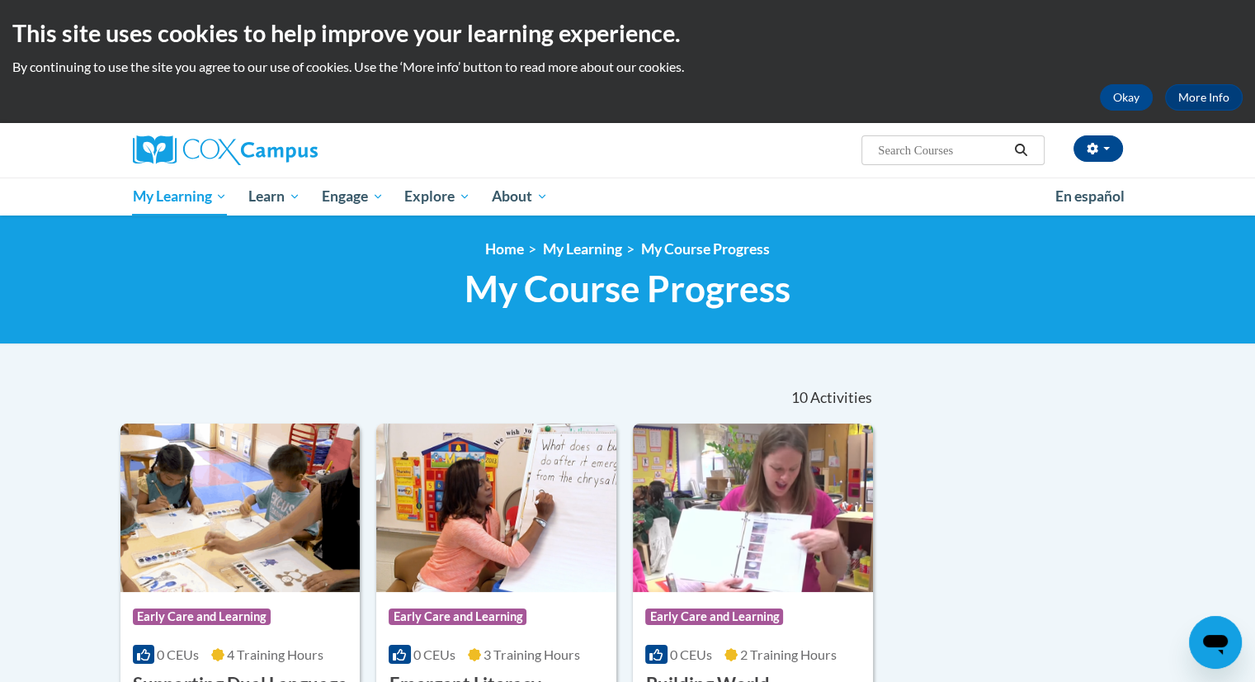
click at [950, 147] on input "Search..." at bounding box center [942, 150] width 132 height 20
type input "monitoring children's progress"
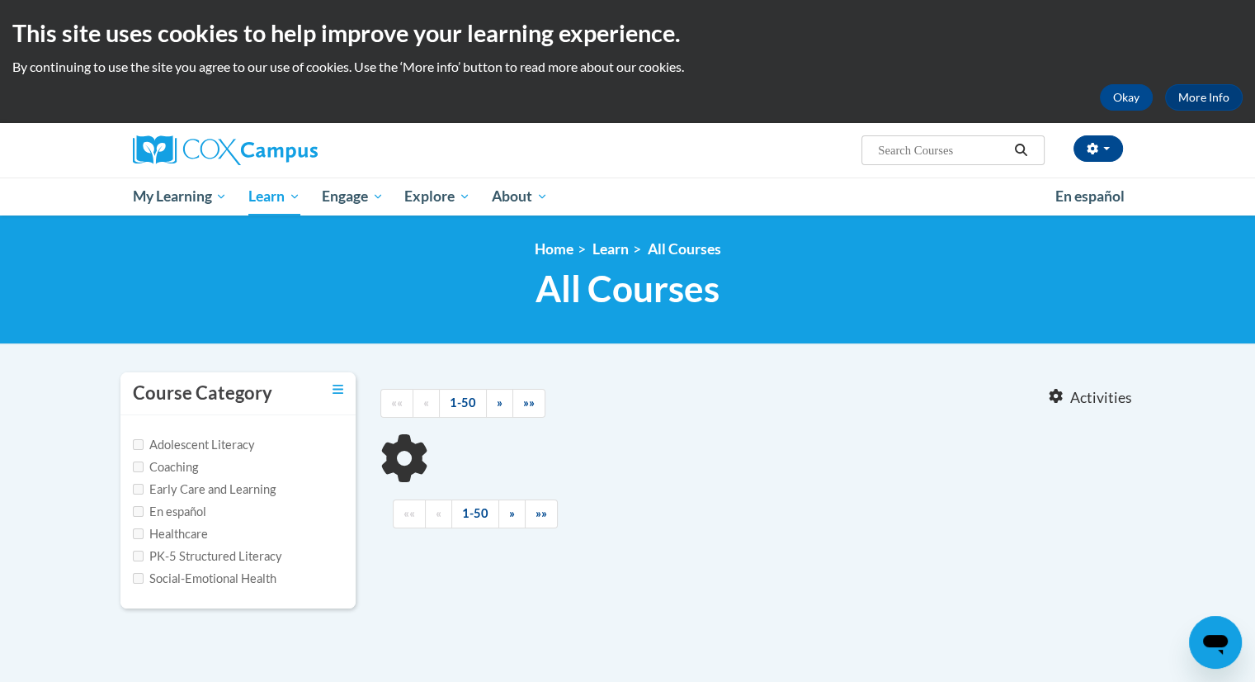
type input "monitoring children's progress"
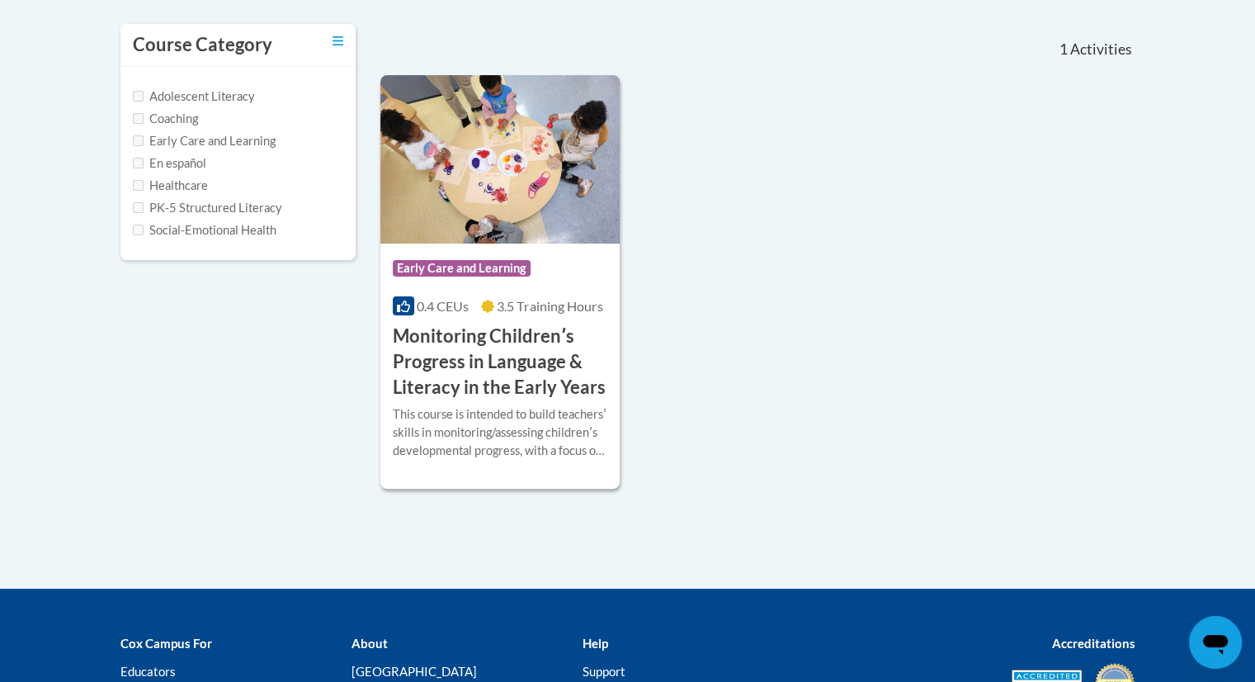
scroll to position [356, 0]
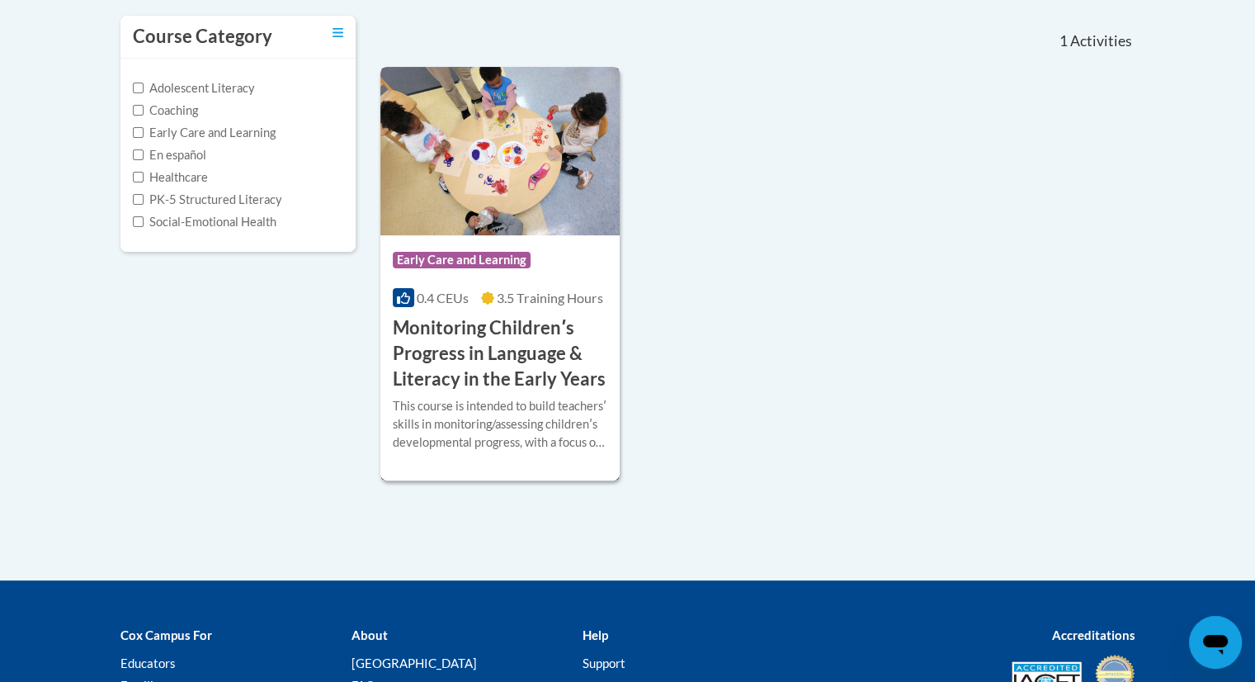
click at [548, 337] on h3 "Monitoring Childrenʹs Progress in Language & Literacy in the Early Years" at bounding box center [500, 353] width 215 height 76
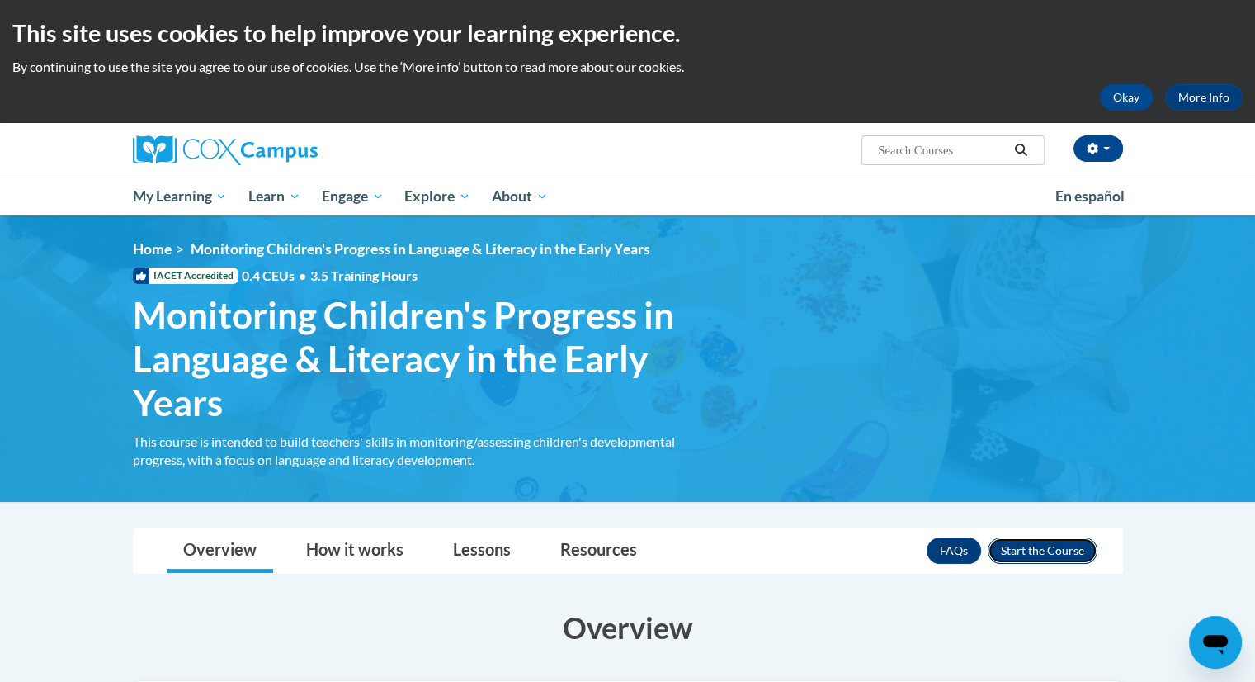
click at [1023, 544] on button "Enroll" at bounding box center [1043, 550] width 110 height 26
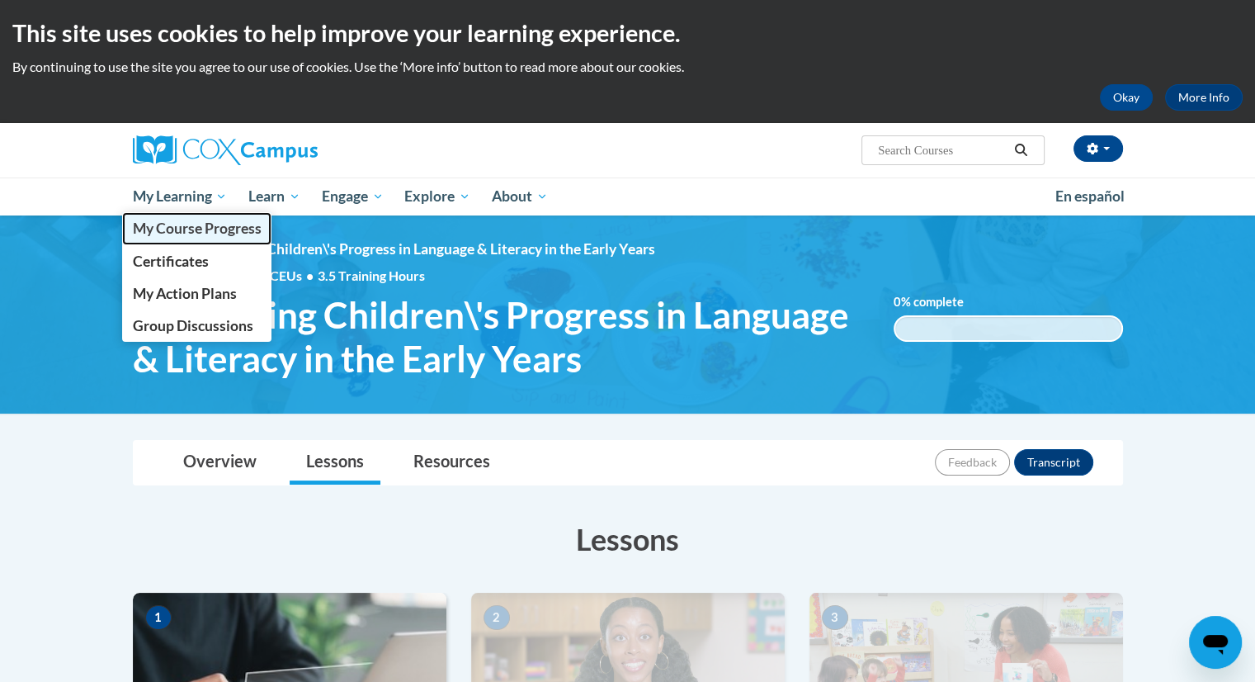
click at [206, 232] on span "My Course Progress" at bounding box center [196, 227] width 129 height 17
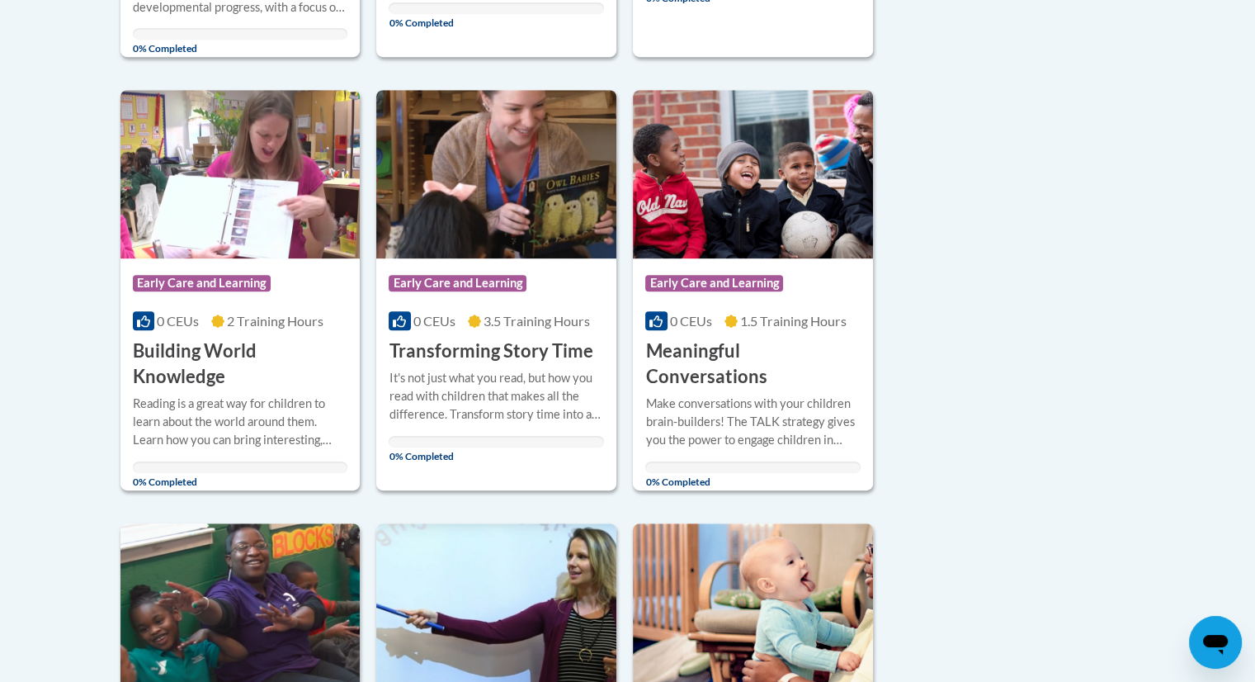
scroll to position [805, 0]
